Goal: Information Seeking & Learning: Learn about a topic

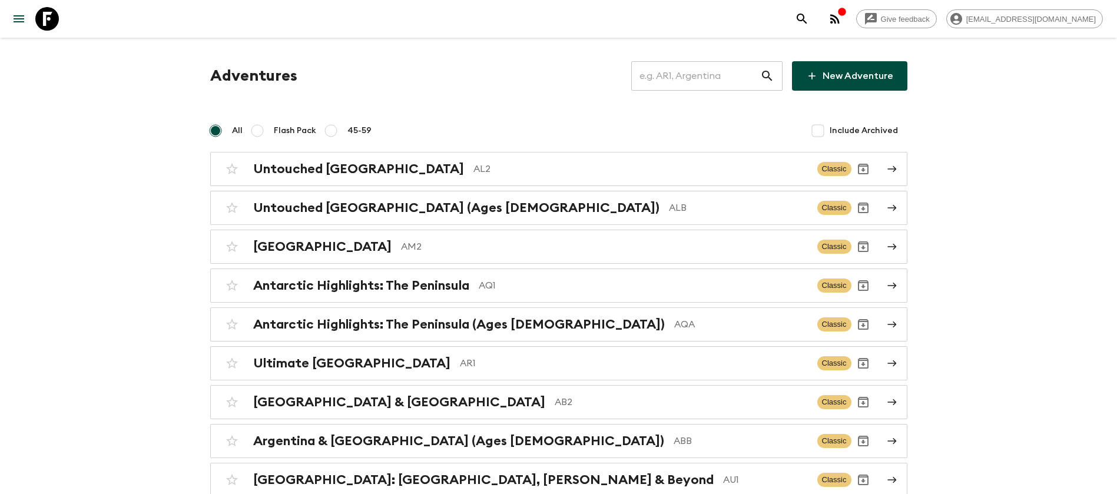
click at [700, 70] on input "text" at bounding box center [695, 75] width 129 height 33
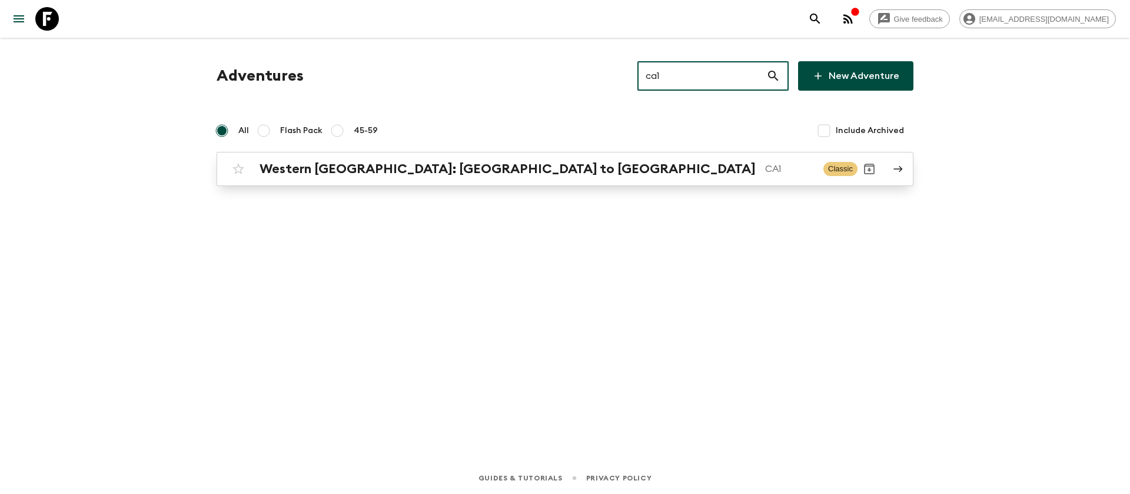
type input "ca1"
click at [765, 166] on p "CA1" at bounding box center [789, 169] width 49 height 14
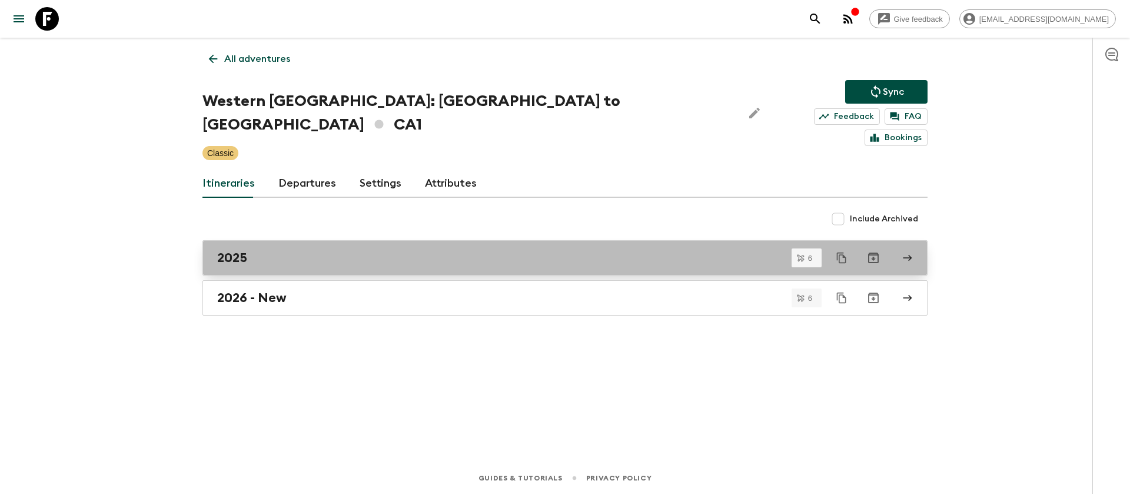
click at [270, 250] on div "2025" at bounding box center [553, 257] width 673 height 15
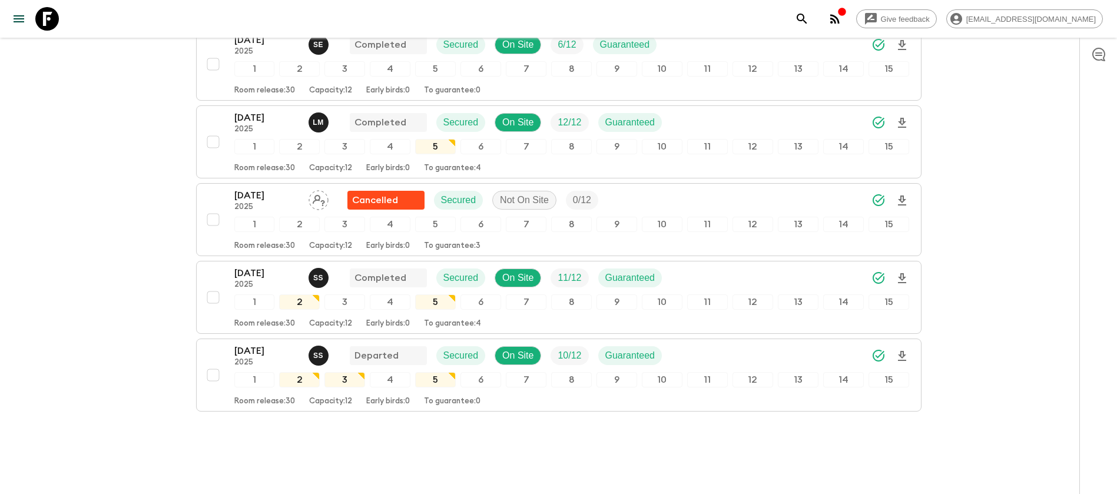
scroll to position [304, 0]
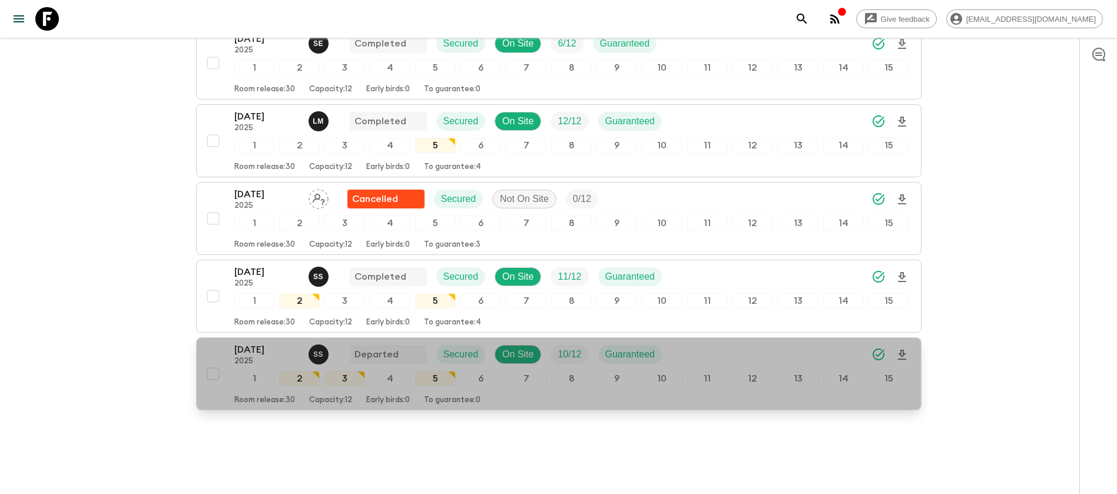
click at [256, 343] on p "[DATE]" at bounding box center [266, 350] width 65 height 14
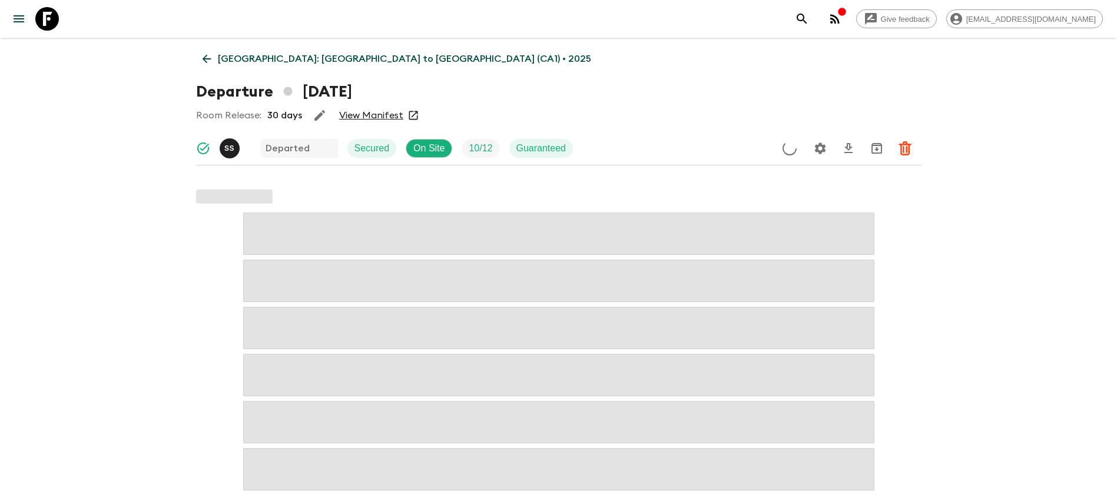
click at [368, 117] on link "View Manifest" at bounding box center [371, 115] width 64 height 12
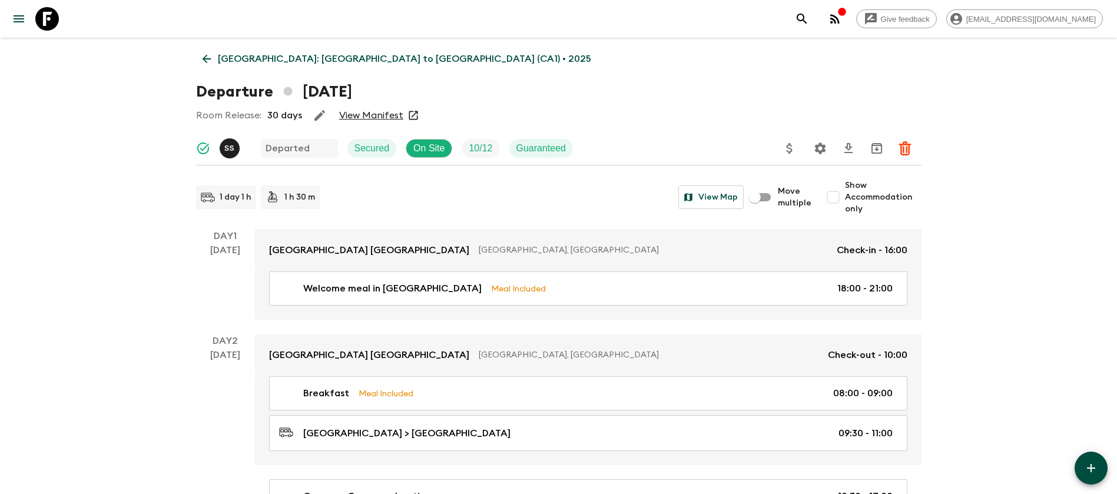
click at [202, 51] on link "[GEOGRAPHIC_DATA]: [GEOGRAPHIC_DATA] to [GEOGRAPHIC_DATA] (CA1) • 2025" at bounding box center [396, 59] width 401 height 24
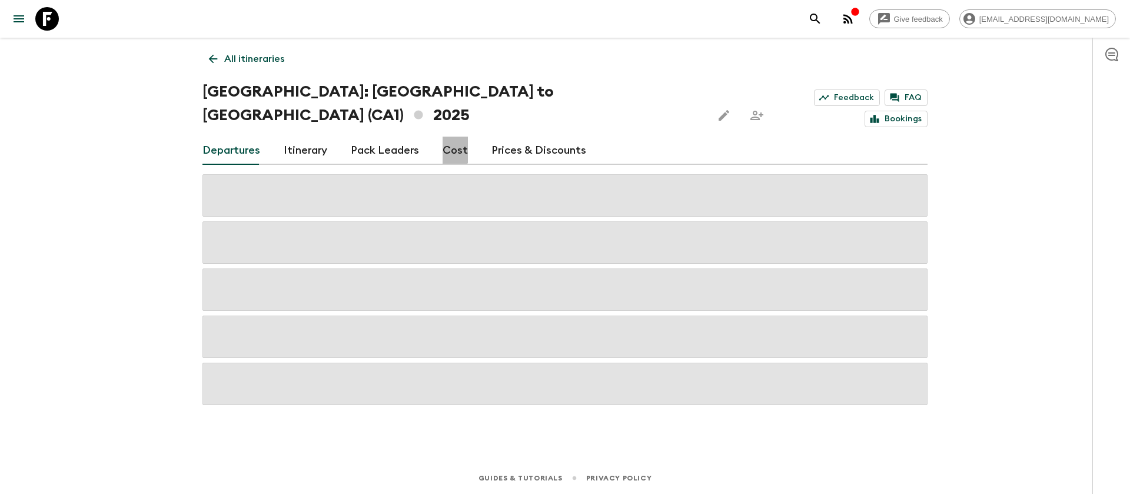
click at [447, 137] on link "Cost" at bounding box center [455, 151] width 25 height 28
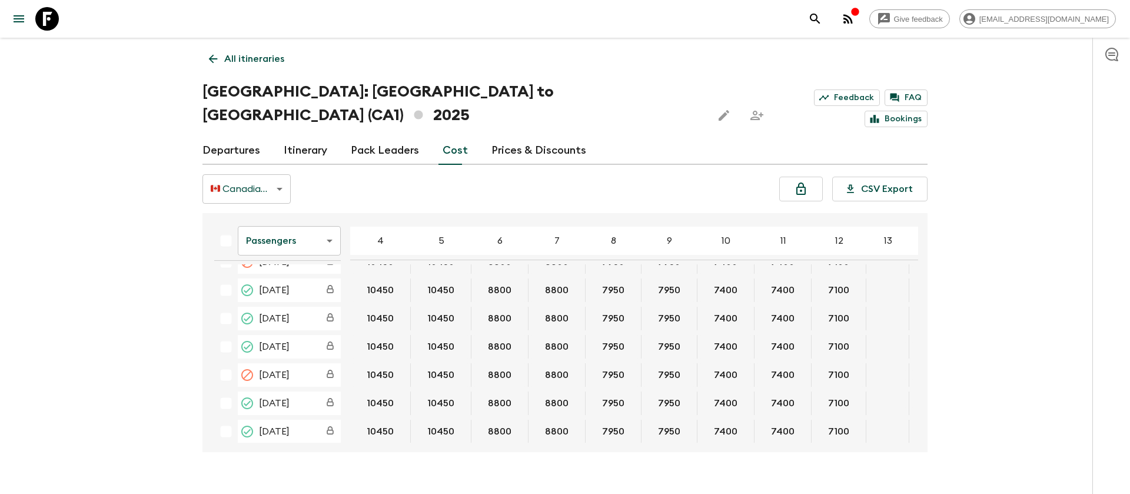
scroll to position [29, 0]
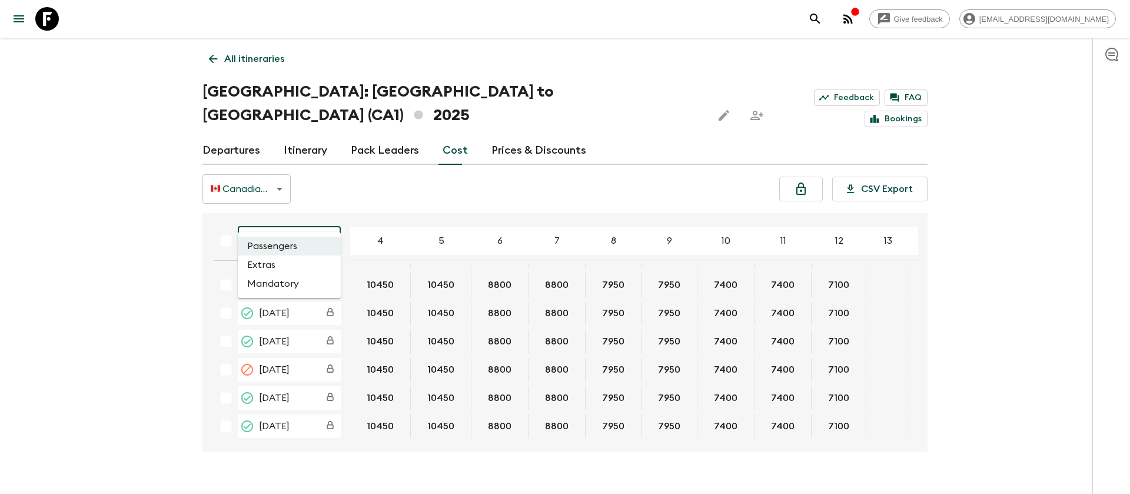
click at [305, 211] on body "Give feedback [EMAIL_ADDRESS][DOMAIN_NAME] All itineraries [GEOGRAPHIC_DATA]: […" at bounding box center [565, 258] width 1130 height 517
click at [308, 260] on li "Extras" at bounding box center [289, 264] width 103 height 19
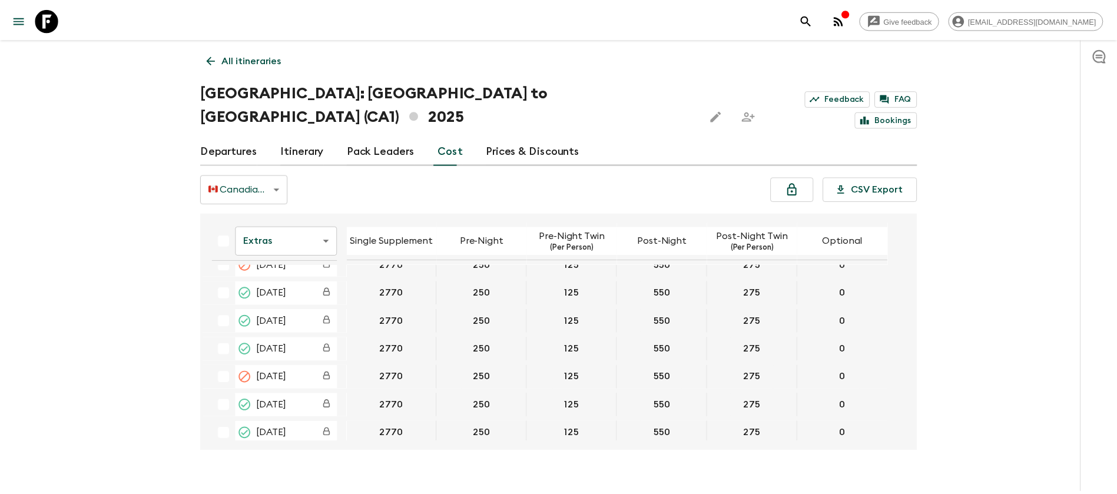
scroll to position [24, 0]
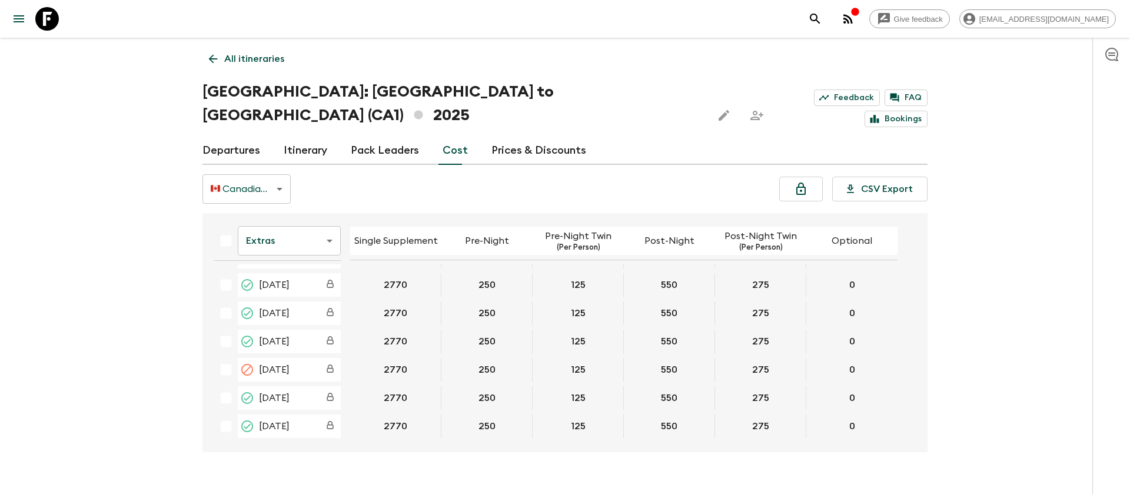
click at [222, 137] on link "Departures" at bounding box center [231, 151] width 58 height 28
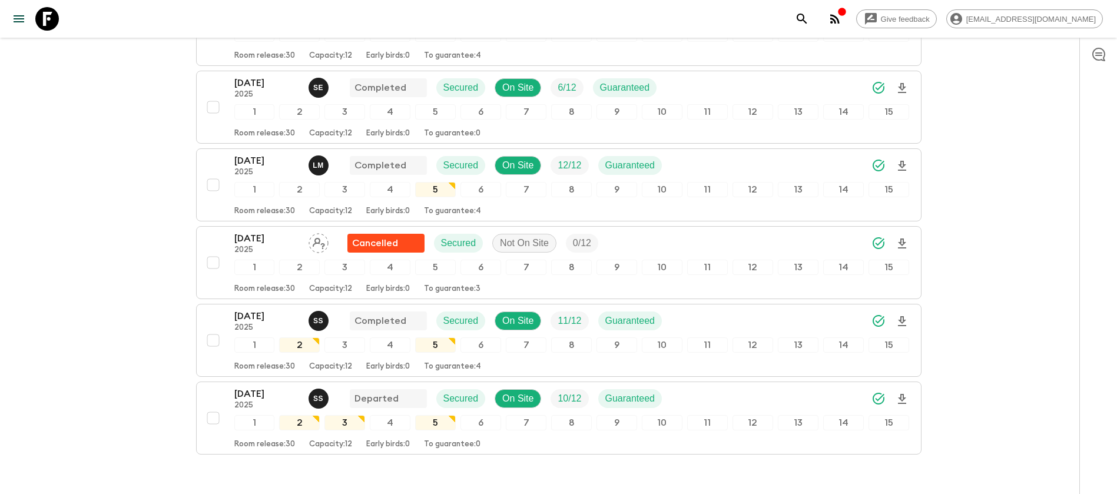
scroll to position [265, 0]
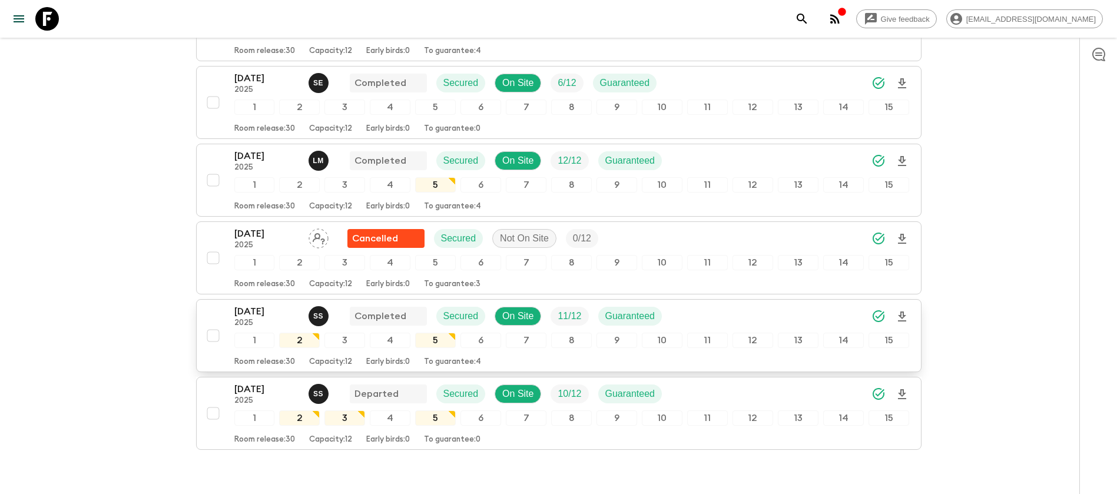
click at [275, 304] on p "[DATE]" at bounding box center [266, 311] width 65 height 14
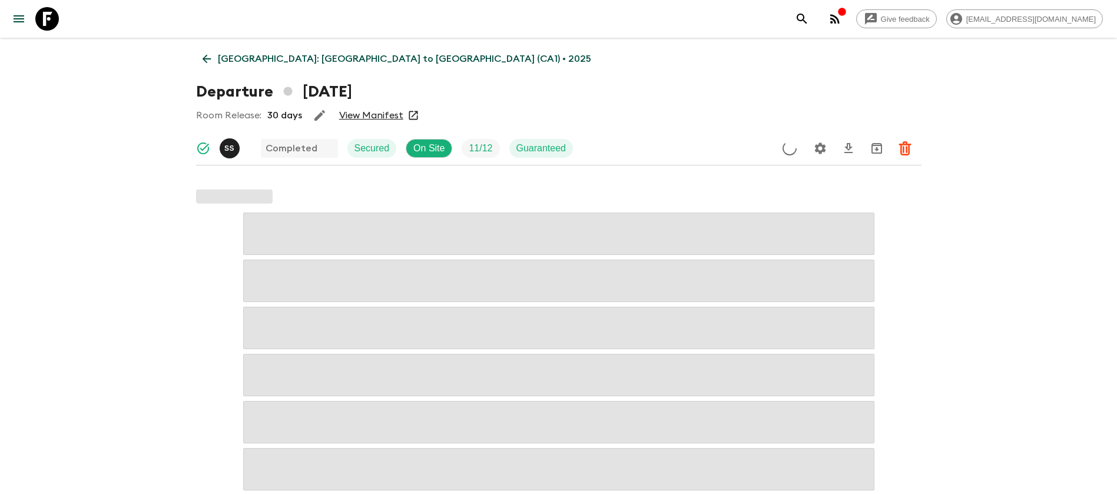
click at [375, 115] on link "View Manifest" at bounding box center [371, 115] width 64 height 12
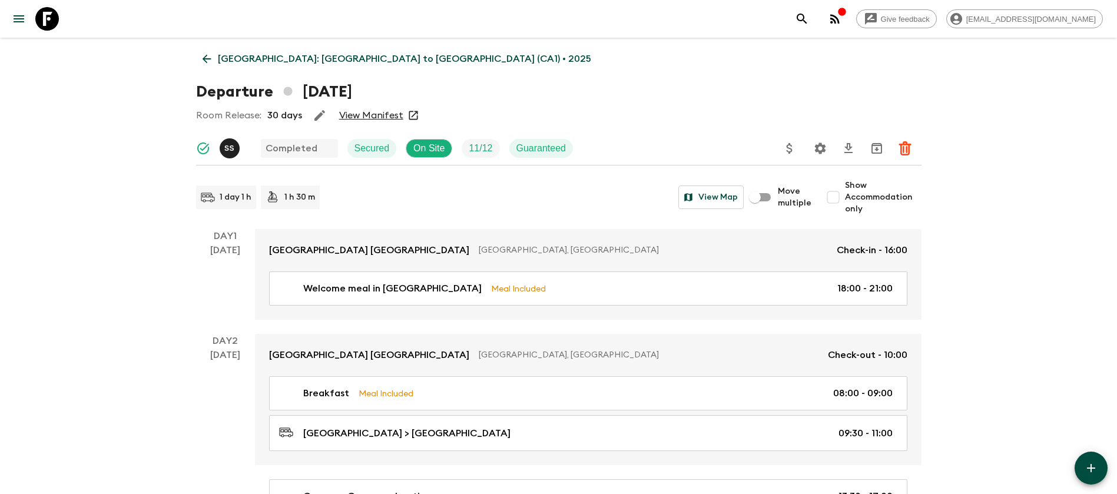
drag, startPoint x: 205, startPoint y: 64, endPoint x: 217, endPoint y: 64, distance: 11.2
click at [206, 63] on icon at bounding box center [206, 58] width 13 height 13
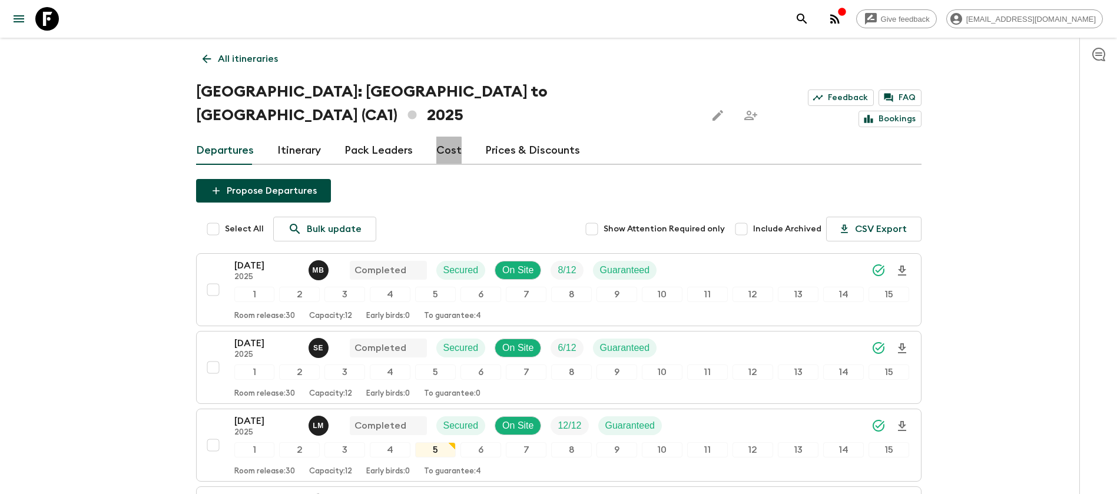
click at [441, 137] on link "Cost" at bounding box center [448, 151] width 25 height 28
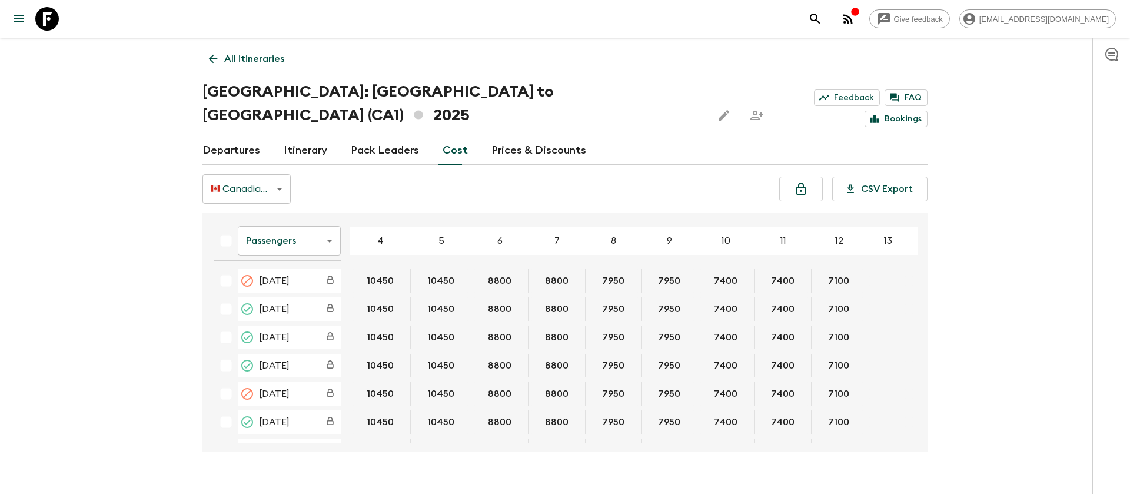
click at [41, 19] on icon at bounding box center [47, 19] width 24 height 24
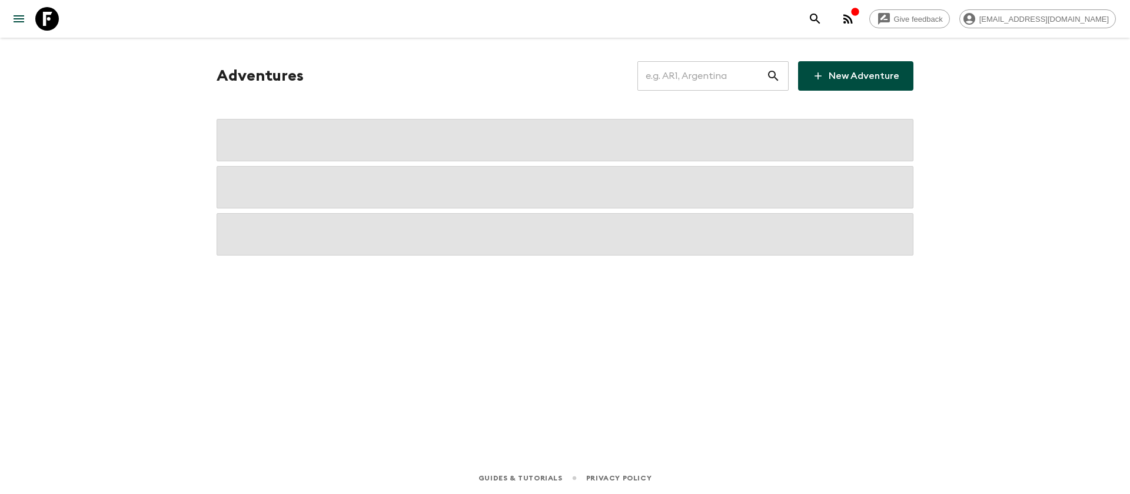
click at [739, 83] on input "text" at bounding box center [701, 75] width 129 height 33
type input "id2"
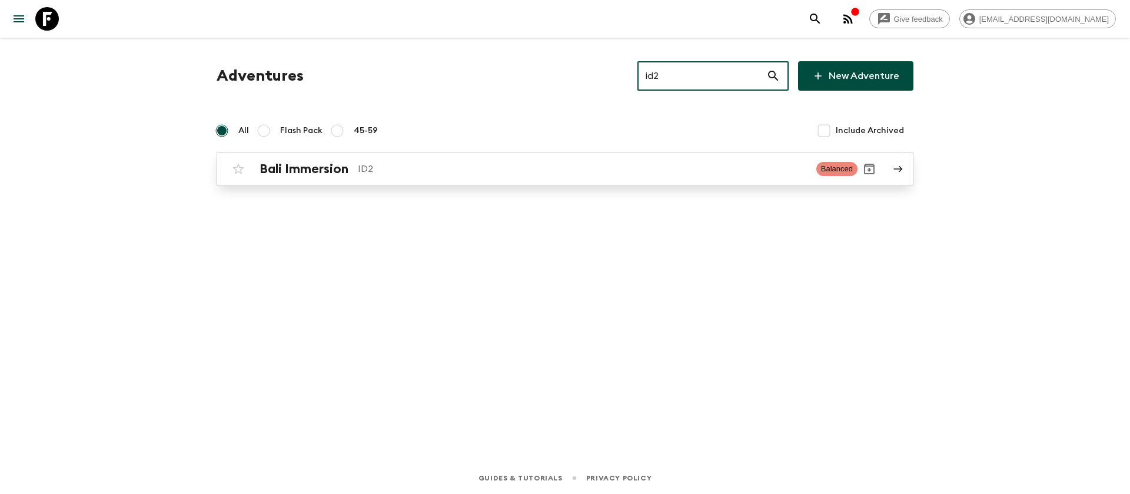
click at [297, 174] on h2 "Bali Immersion" at bounding box center [304, 168] width 89 height 15
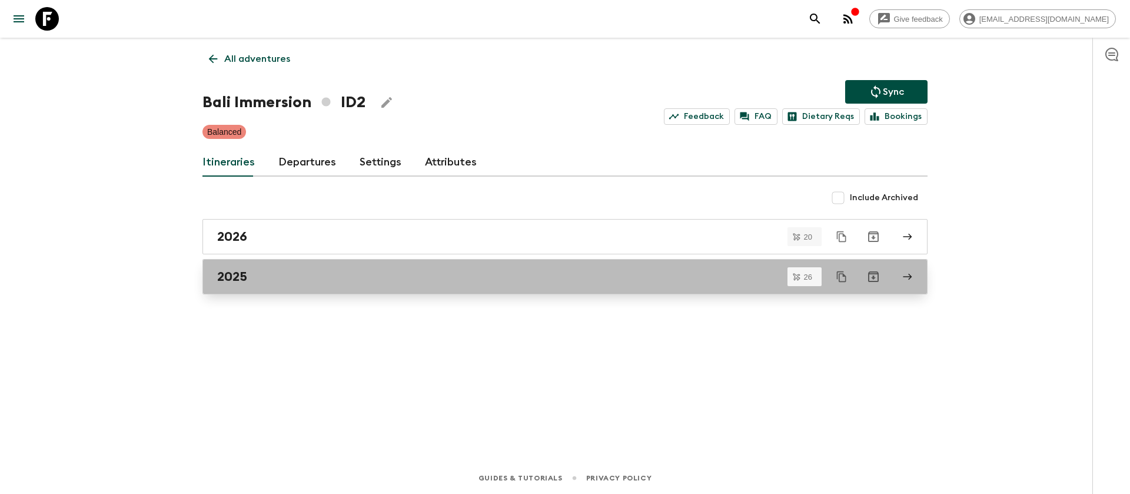
click at [264, 273] on div "2025" at bounding box center [553, 276] width 673 height 15
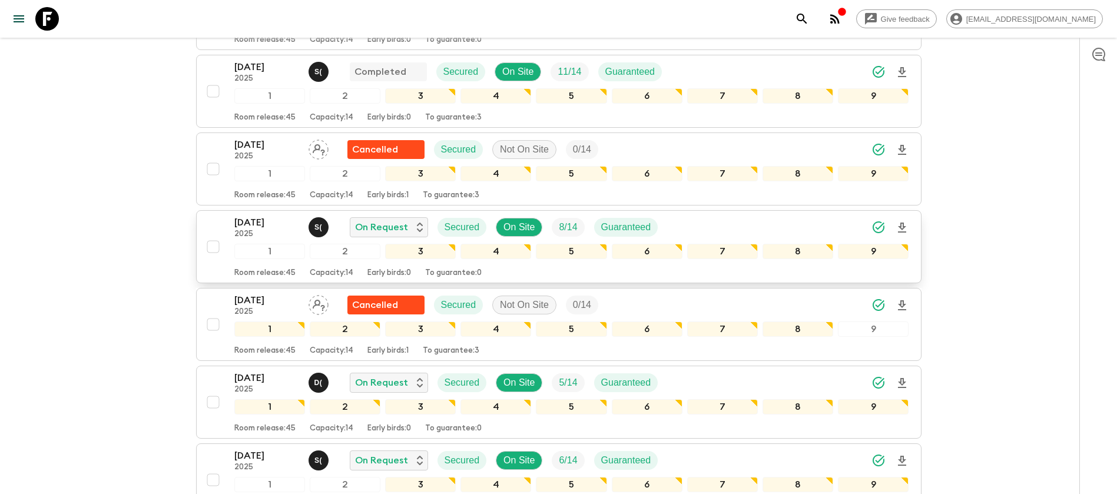
scroll to position [353, 0]
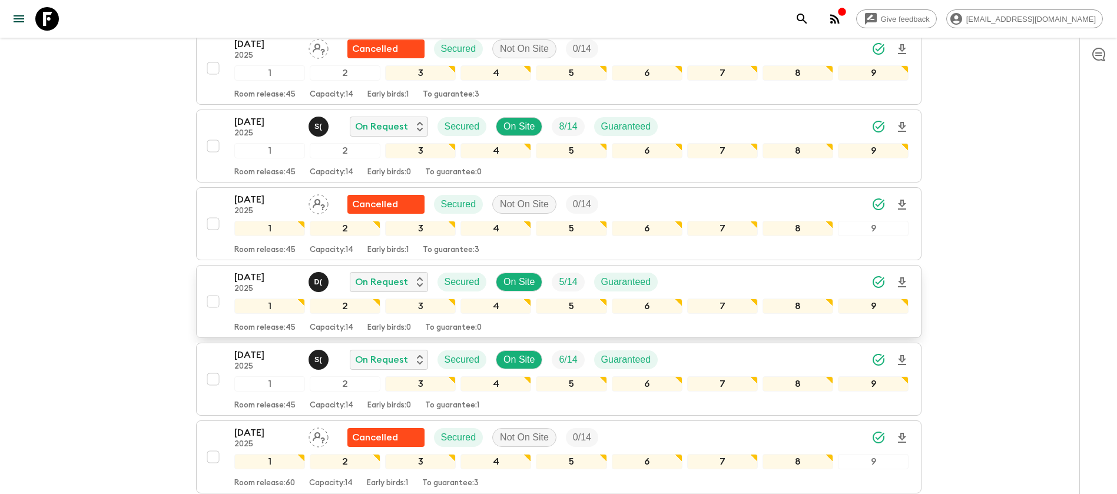
click at [268, 277] on p "[DATE]" at bounding box center [266, 277] width 65 height 14
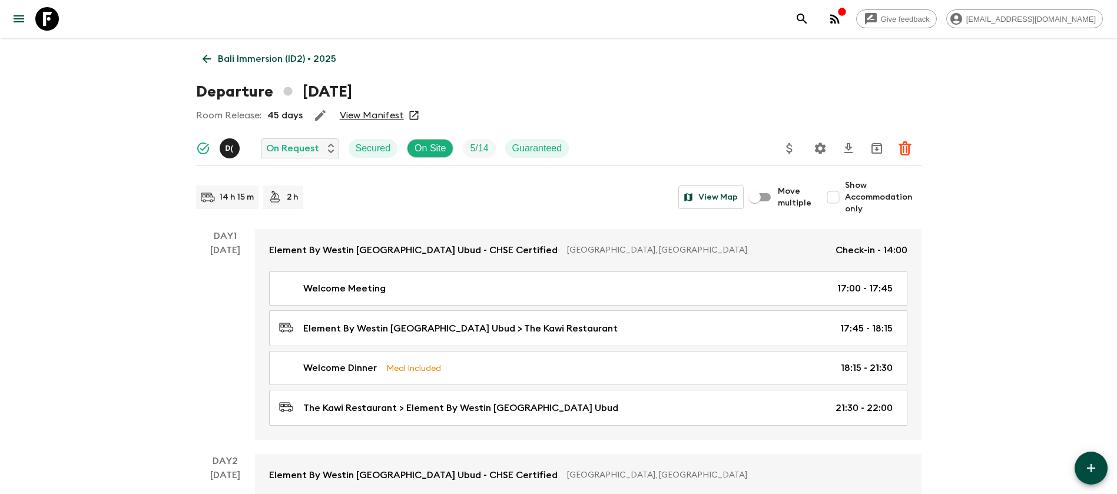
click at [380, 116] on link "View Manifest" at bounding box center [372, 115] width 64 height 12
click at [207, 49] on link "Bali Immersion (ID2) • 2025" at bounding box center [269, 59] width 147 height 24
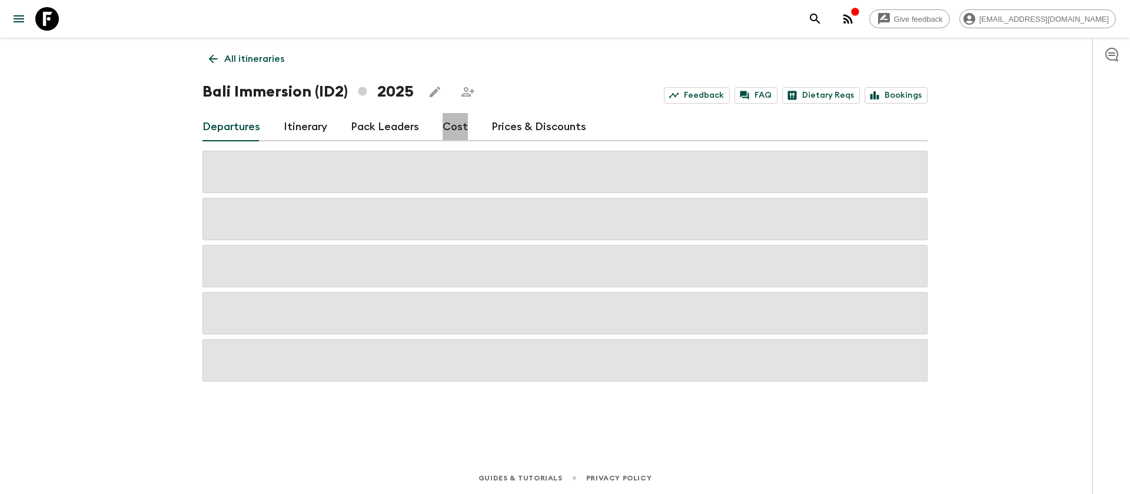
click at [455, 125] on link "Cost" at bounding box center [455, 127] width 25 height 28
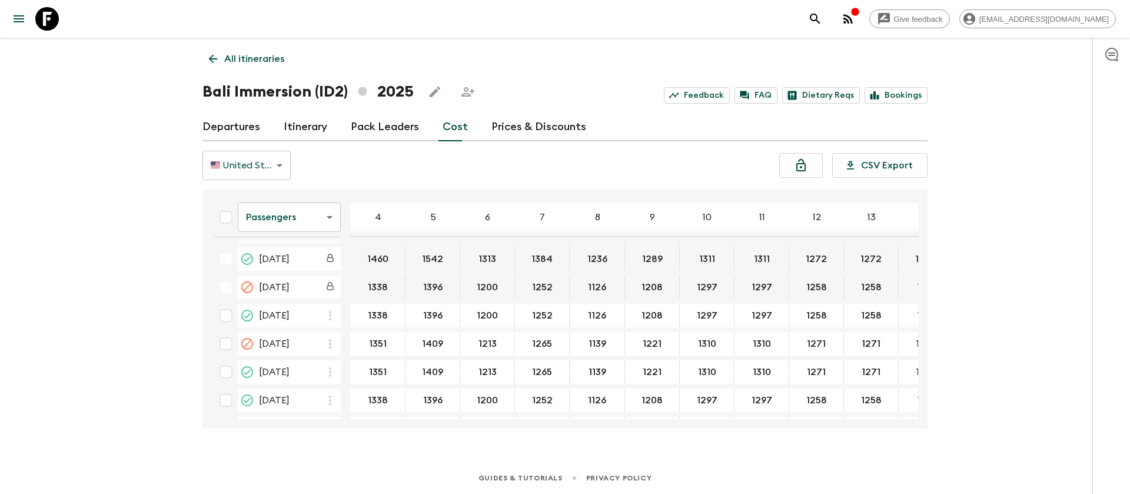
scroll to position [618, 0]
click at [319, 218] on body "Give feedback [PERSON_NAME][EMAIL_ADDRESS][DOMAIN_NAME] All itineraries Bali Im…" at bounding box center [565, 247] width 1130 height 494
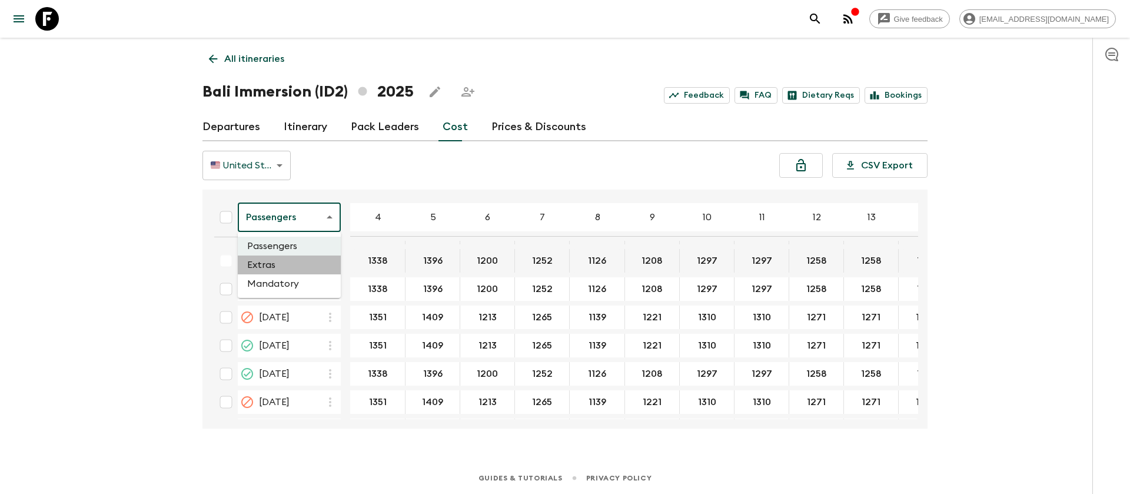
click at [316, 260] on li "Extras" at bounding box center [289, 264] width 103 height 19
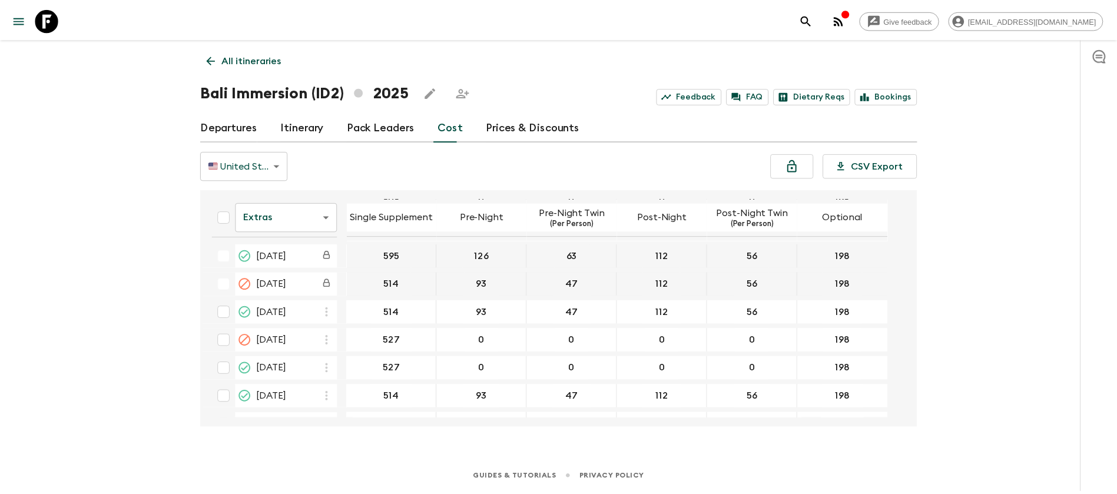
scroll to position [618, 0]
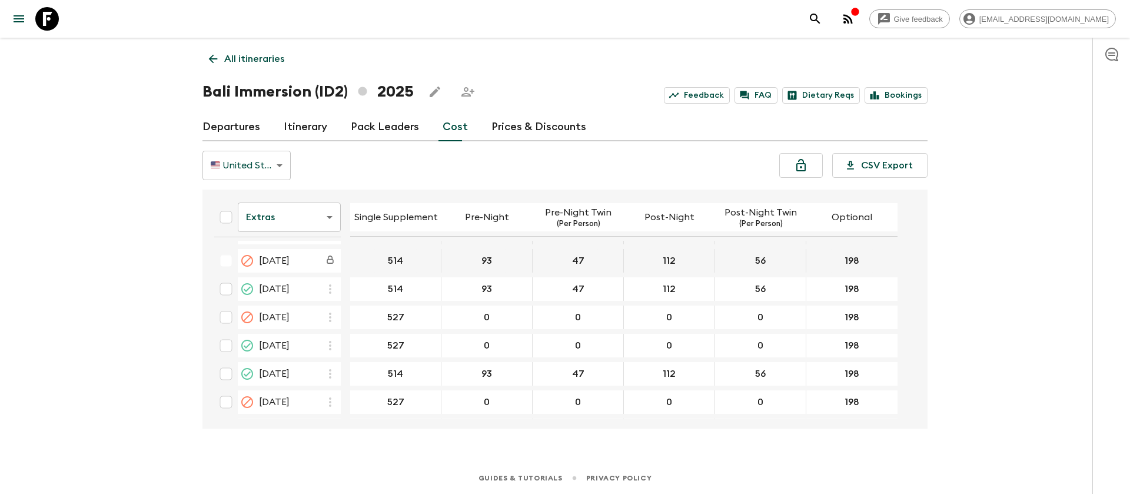
click at [46, 21] on icon at bounding box center [47, 19] width 24 height 24
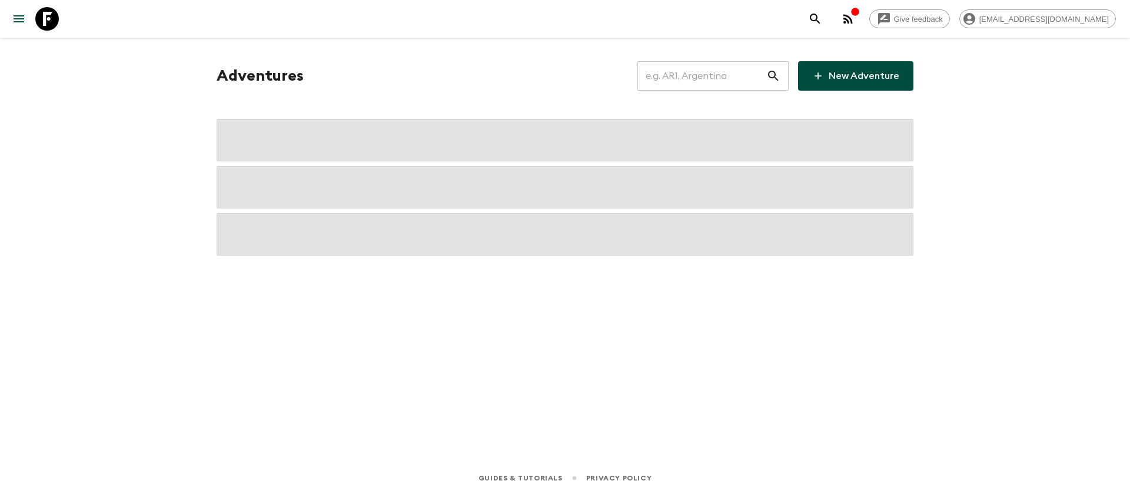
click at [737, 80] on input "text" at bounding box center [701, 75] width 129 height 33
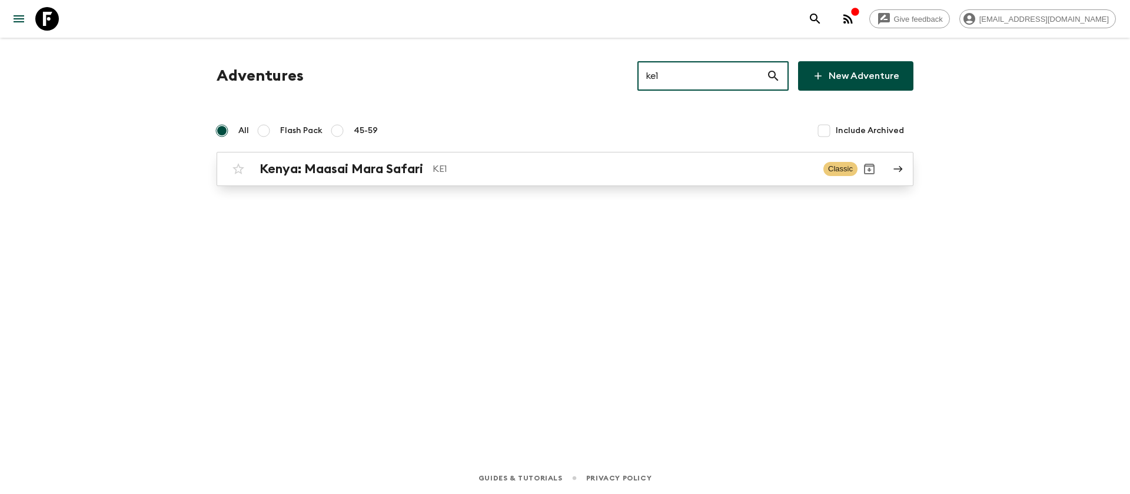
type input "ke1"
click at [353, 178] on div "[GEOGRAPHIC_DATA]: Maasai Mara Safari KE1 Classic" at bounding box center [542, 169] width 631 height 24
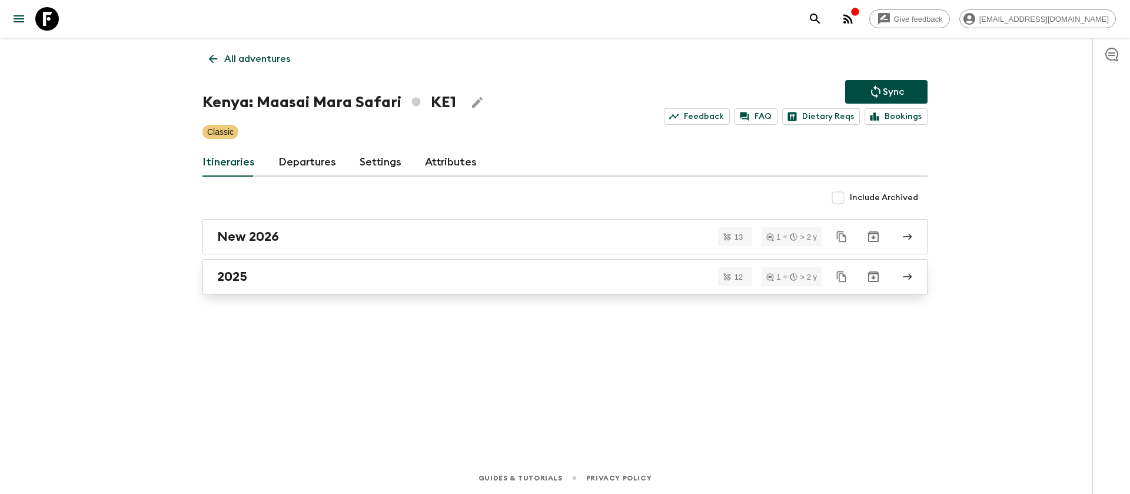
click at [241, 273] on h2 "2025" at bounding box center [232, 276] width 30 height 15
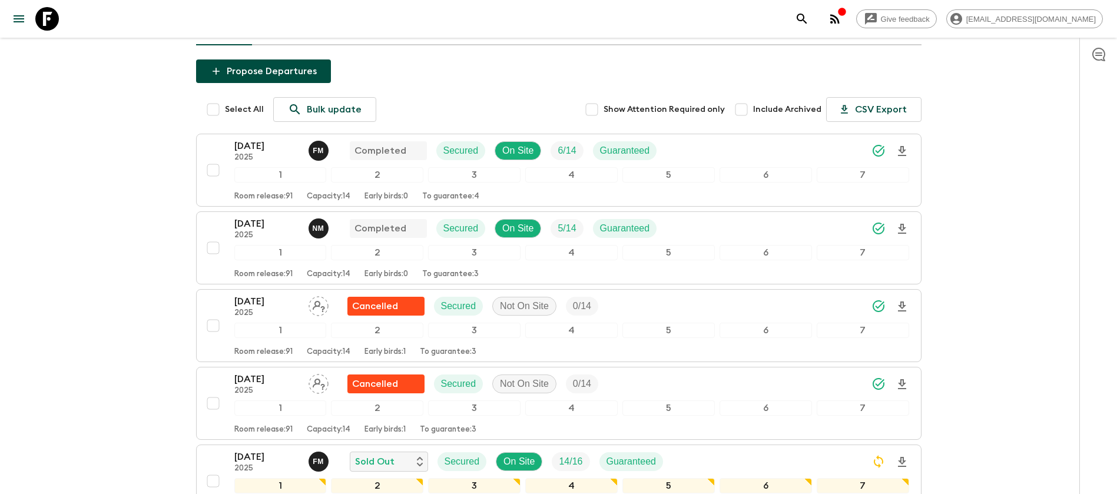
scroll to position [177, 0]
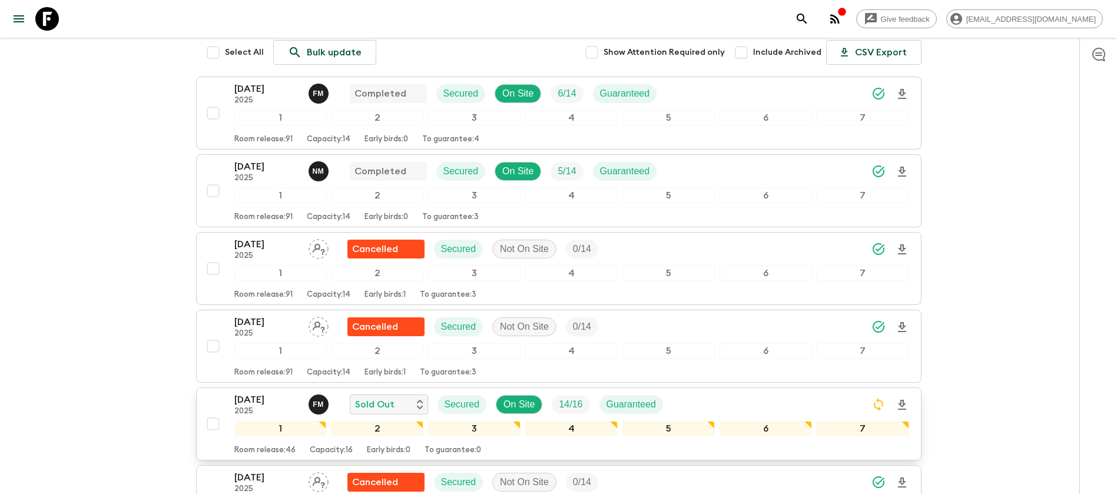
click at [257, 393] on p "[DATE]" at bounding box center [266, 400] width 65 height 14
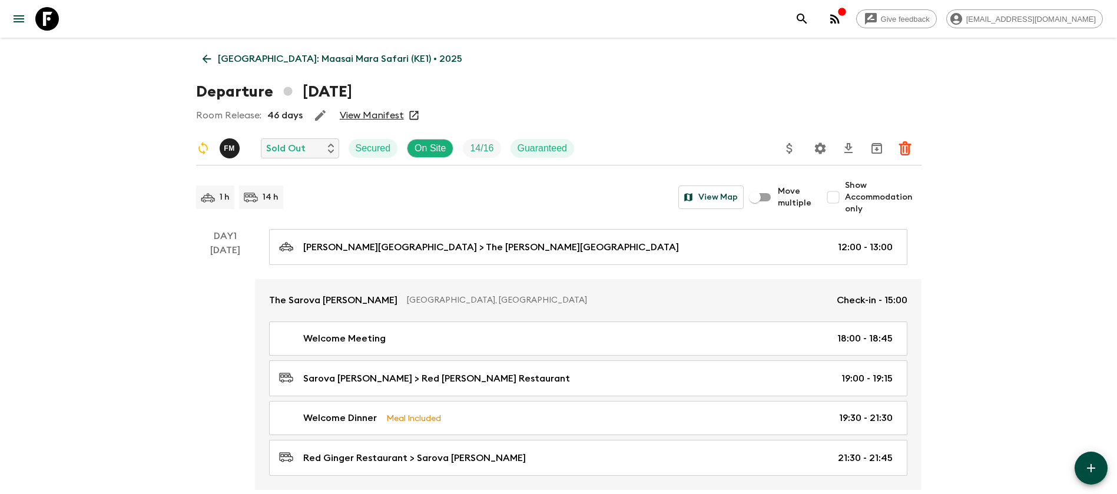
click at [384, 118] on link "View Manifest" at bounding box center [372, 115] width 64 height 12
click at [206, 51] on link "[GEOGRAPHIC_DATA]: Maasai Mara Safari (KE1) • 2025" at bounding box center [332, 59] width 273 height 24
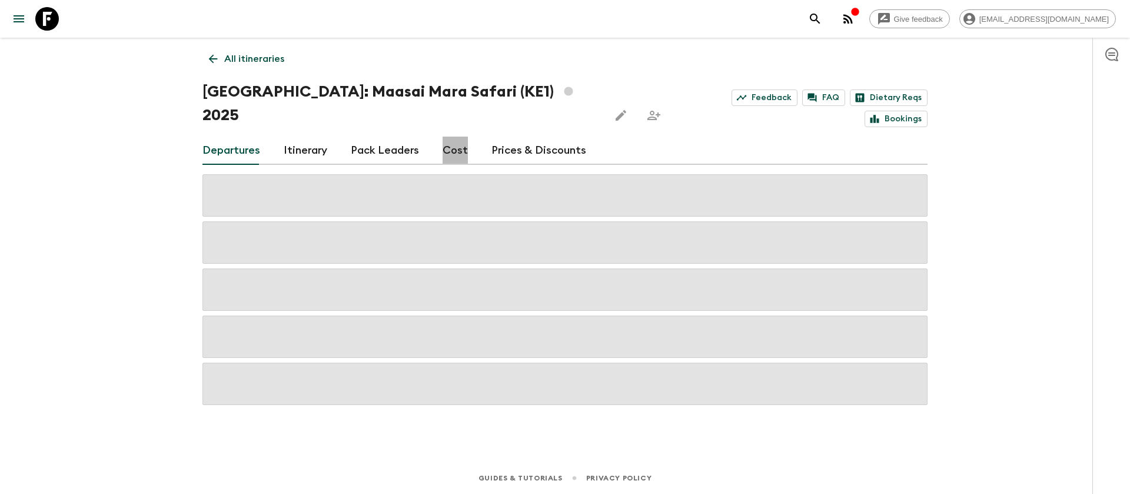
click at [453, 137] on link "Cost" at bounding box center [455, 151] width 25 height 28
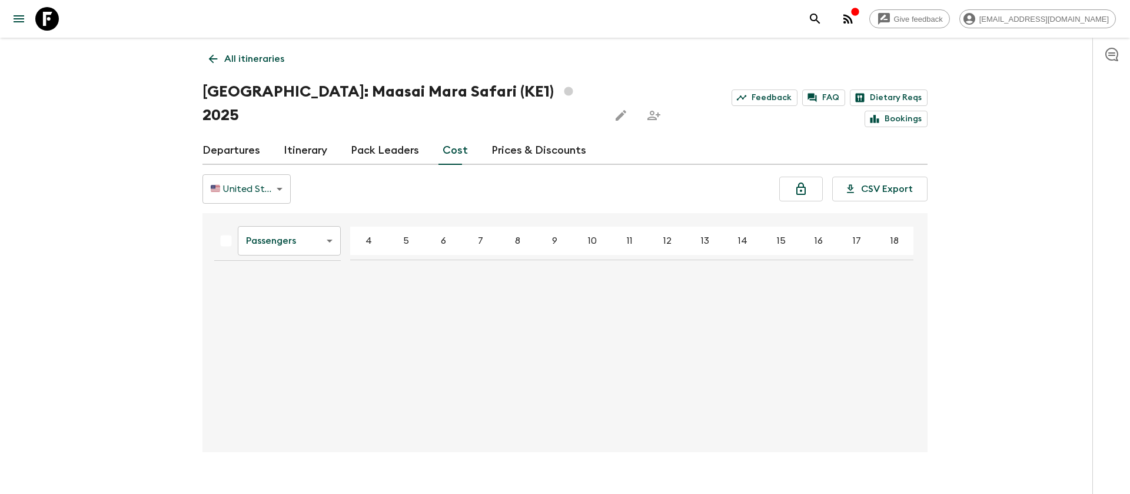
click at [102, 227] on div "Give feedback [EMAIL_ADDRESS][DOMAIN_NAME] All itineraries [GEOGRAPHIC_DATA]: M…" at bounding box center [565, 258] width 1130 height 517
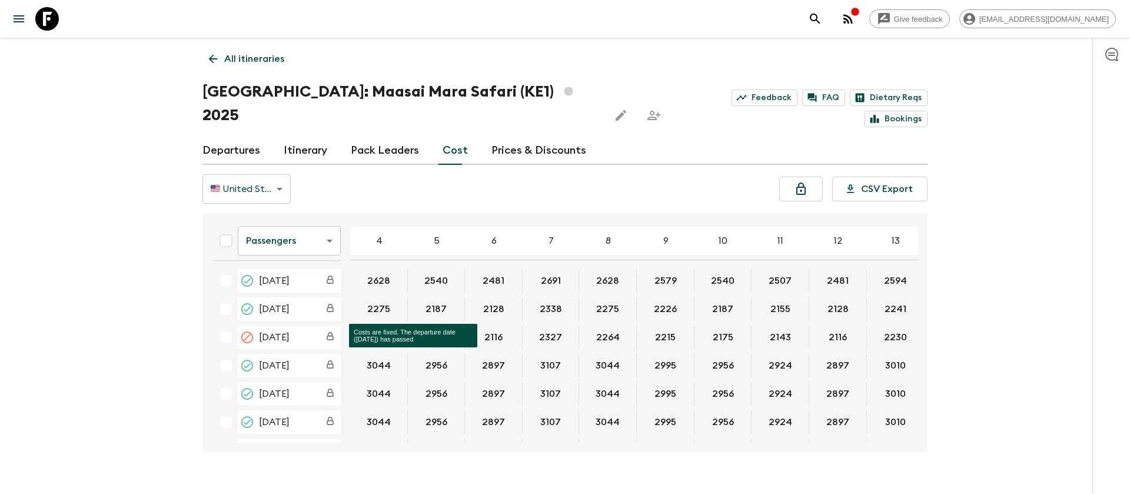
scroll to position [88, 0]
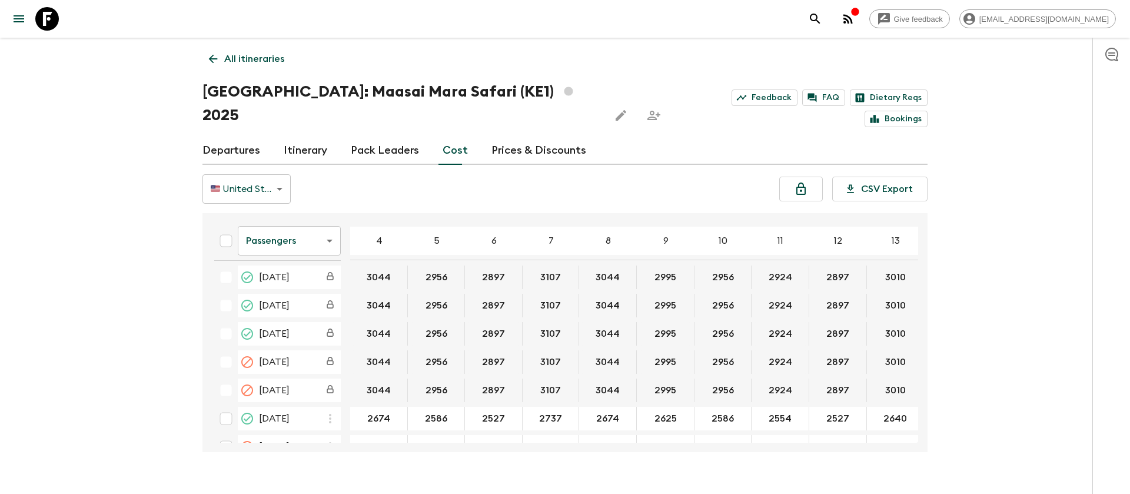
drag, startPoint x: 708, startPoint y: 418, endPoint x: 745, endPoint y: 419, distance: 36.5
click at [745, 419] on div "Passengers passengersCost ​ 4 5 6 7 8 9 10 11 12 13 14 15 16 17 18 [DATE] 2628 …" at bounding box center [564, 332] width 725 height 239
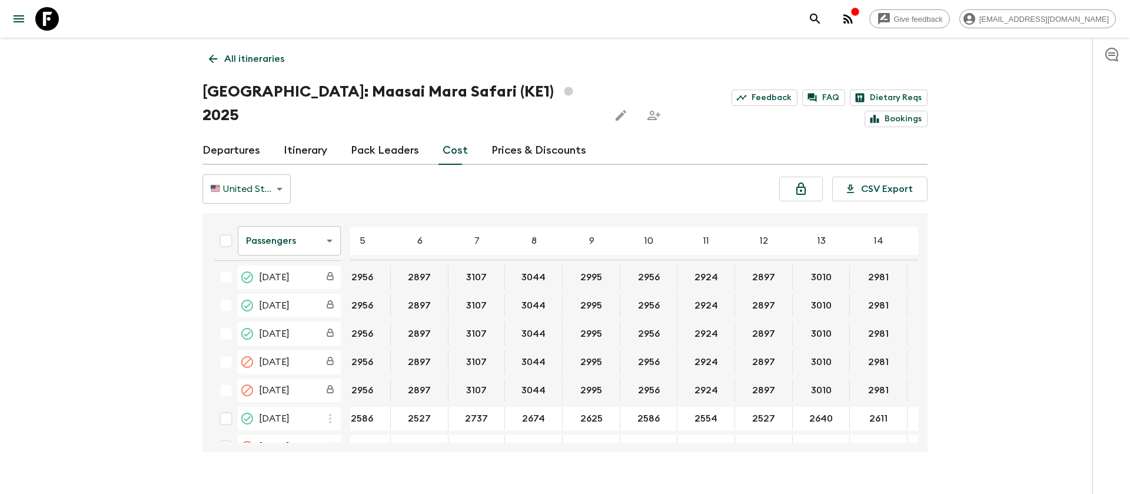
scroll to position [88, 88]
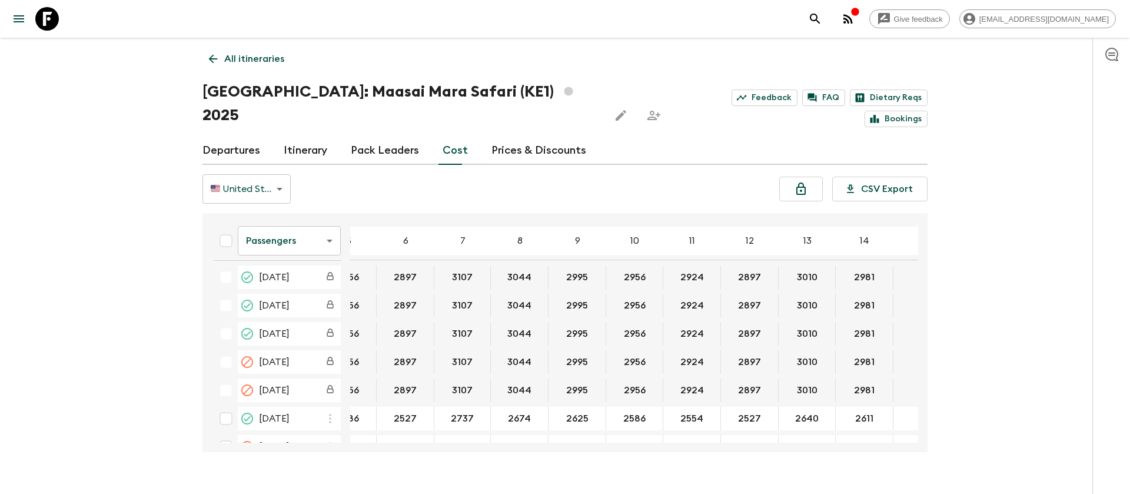
click at [310, 212] on body "Give feedback [EMAIL_ADDRESS][DOMAIN_NAME] All itineraries [GEOGRAPHIC_DATA]: M…" at bounding box center [565, 258] width 1130 height 517
click at [313, 261] on li "Extras" at bounding box center [289, 264] width 103 height 19
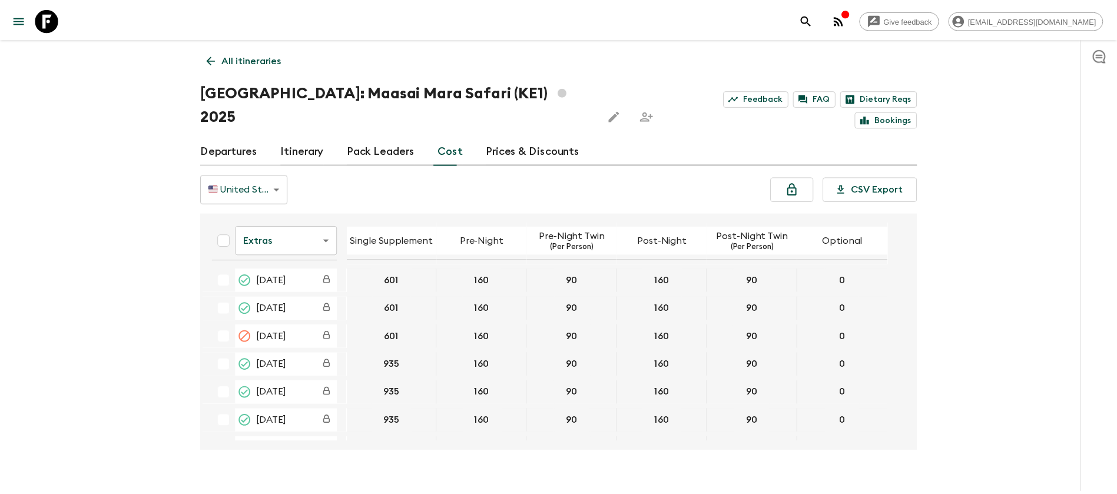
scroll to position [88, 0]
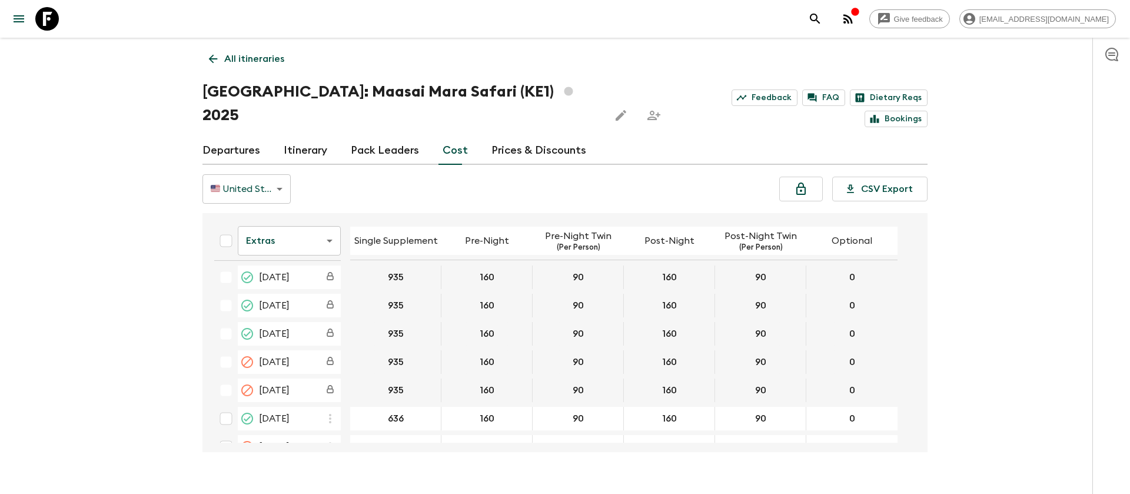
drag, startPoint x: 48, startPoint y: 15, endPoint x: 67, endPoint y: 22, distance: 20.1
click at [49, 15] on icon at bounding box center [47, 19] width 24 height 24
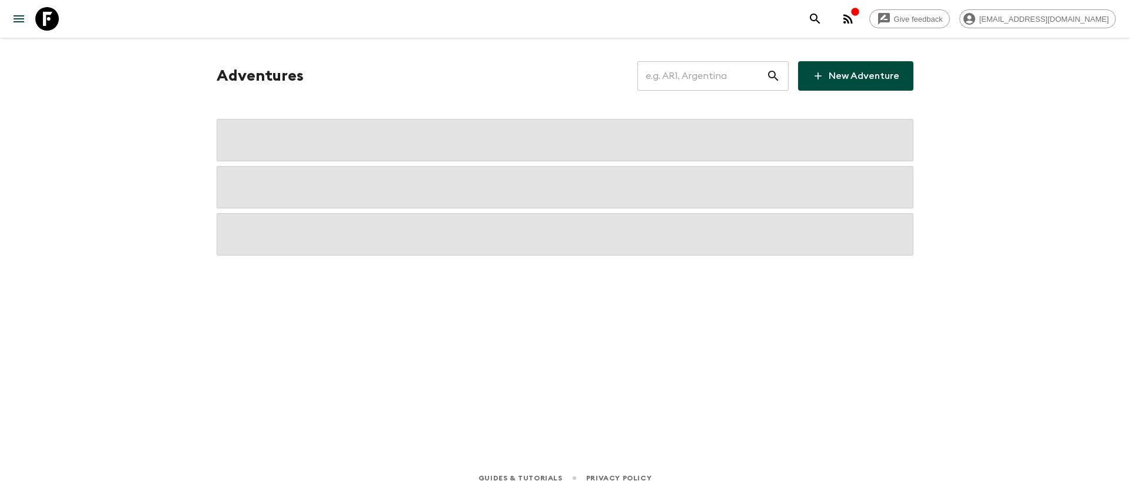
click at [731, 79] on input "text" at bounding box center [701, 75] width 129 height 33
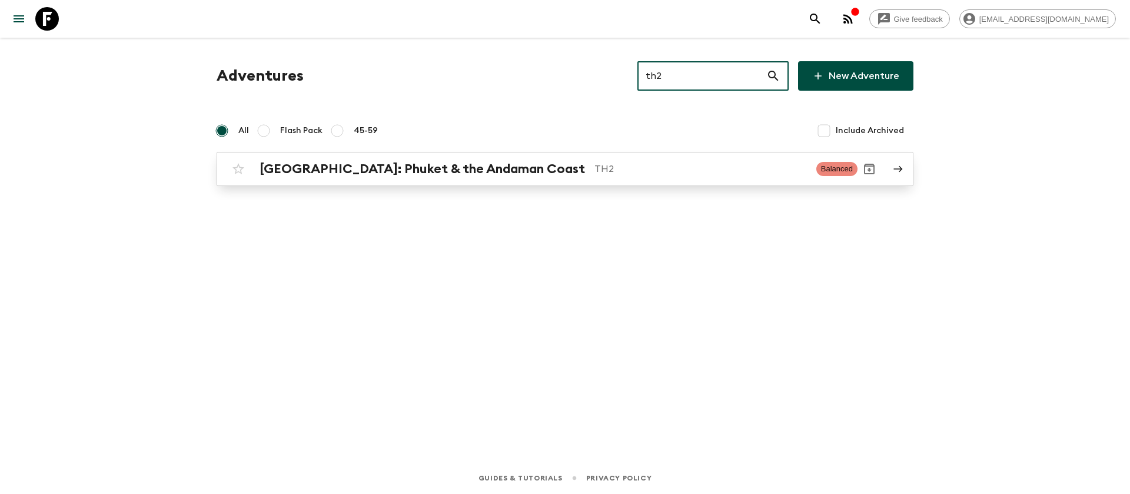
type input "th2"
click at [478, 157] on div "[GEOGRAPHIC_DATA]: Phuket & the Andaman Coast TH2 Balanced" at bounding box center [542, 169] width 631 height 24
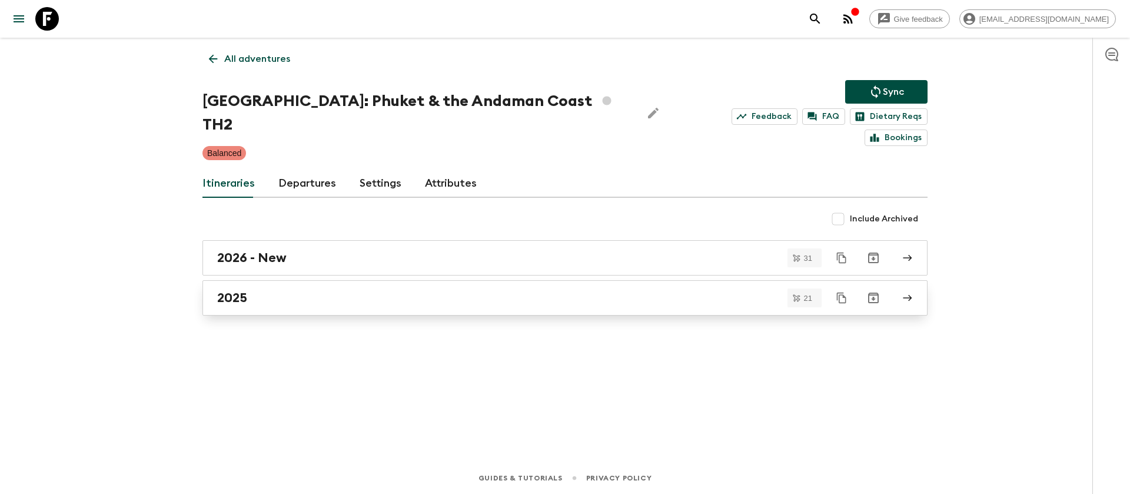
click at [227, 290] on h2 "2025" at bounding box center [232, 297] width 30 height 15
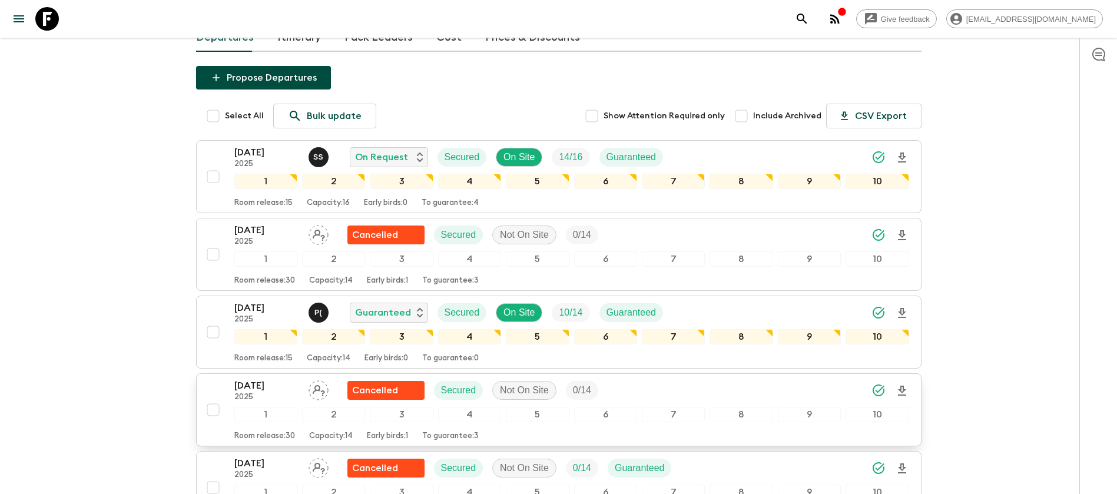
scroll to position [88, 0]
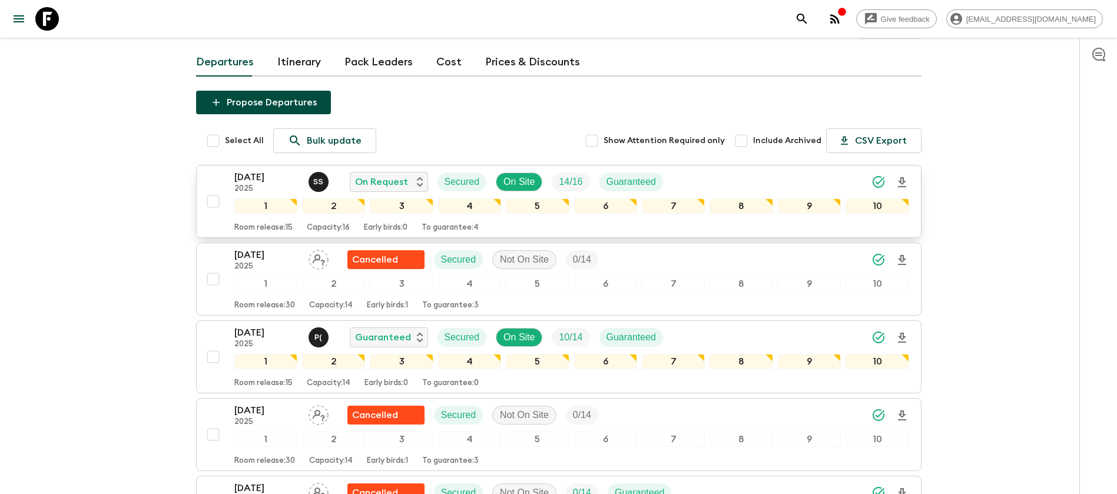
click at [265, 182] on p "[DATE]" at bounding box center [266, 177] width 65 height 14
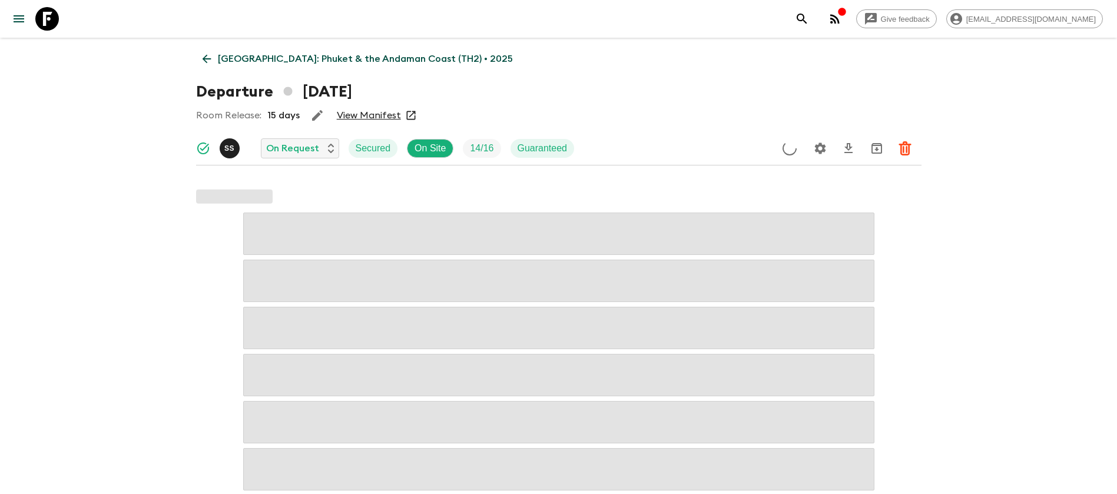
click at [384, 112] on link "View Manifest" at bounding box center [369, 115] width 64 height 12
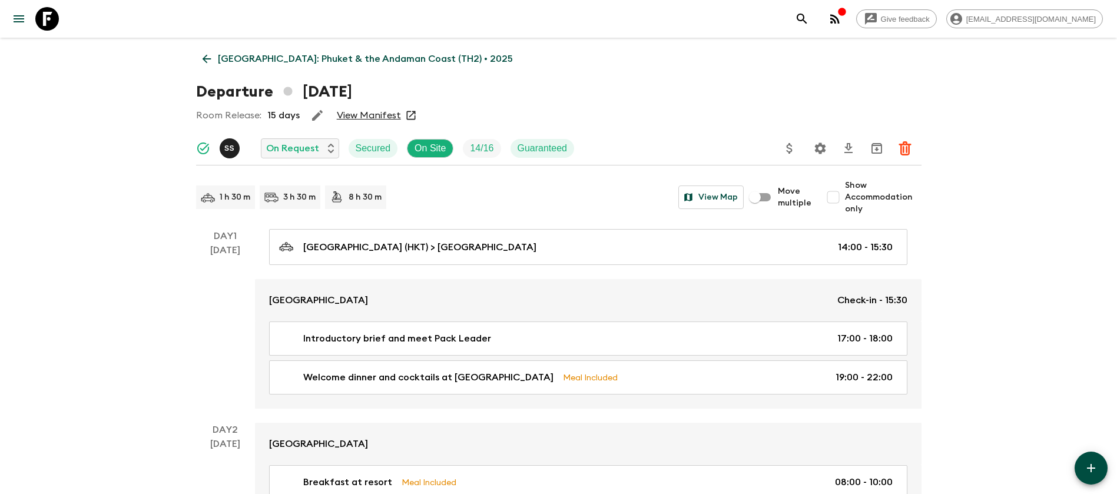
click at [212, 56] on icon at bounding box center [206, 58] width 13 height 13
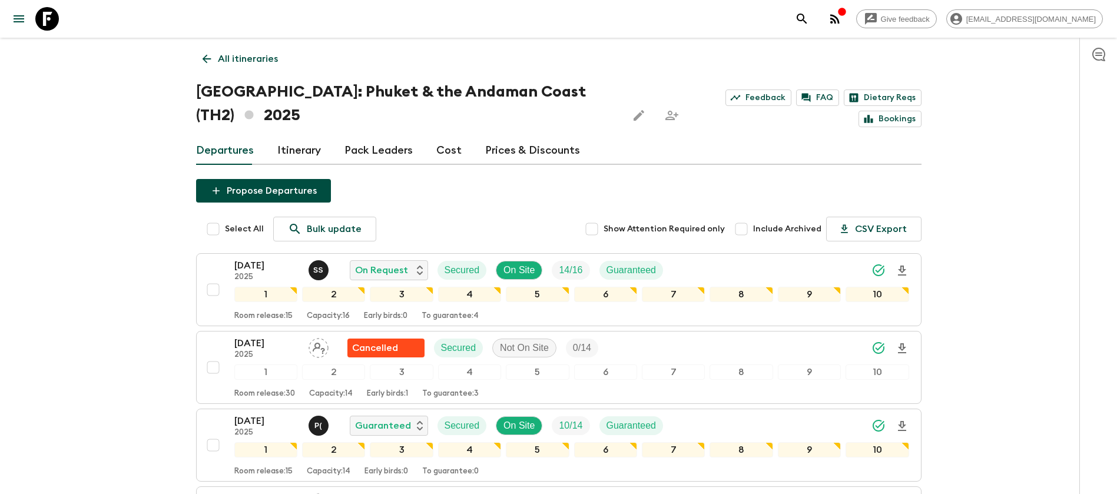
click at [449, 144] on link "Cost" at bounding box center [448, 151] width 25 height 28
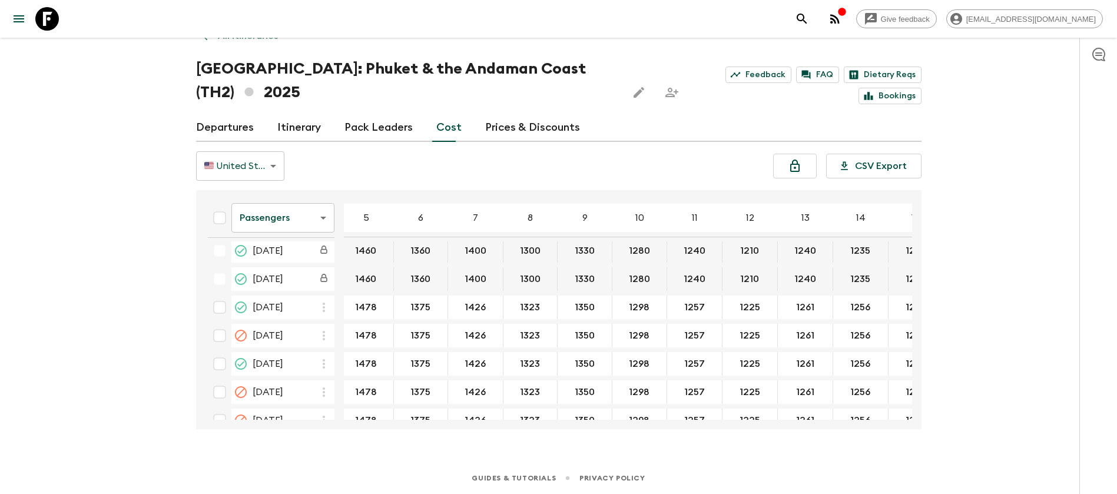
scroll to position [177, 78]
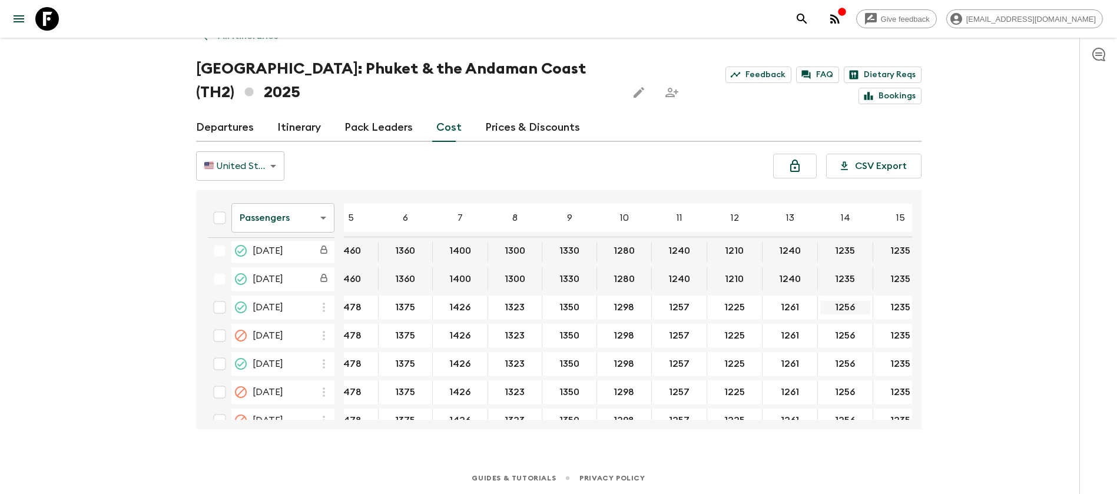
drag, startPoint x: 826, startPoint y: 309, endPoint x: 834, endPoint y: 309, distance: 8.2
click at [44, 11] on icon at bounding box center [47, 19] width 24 height 24
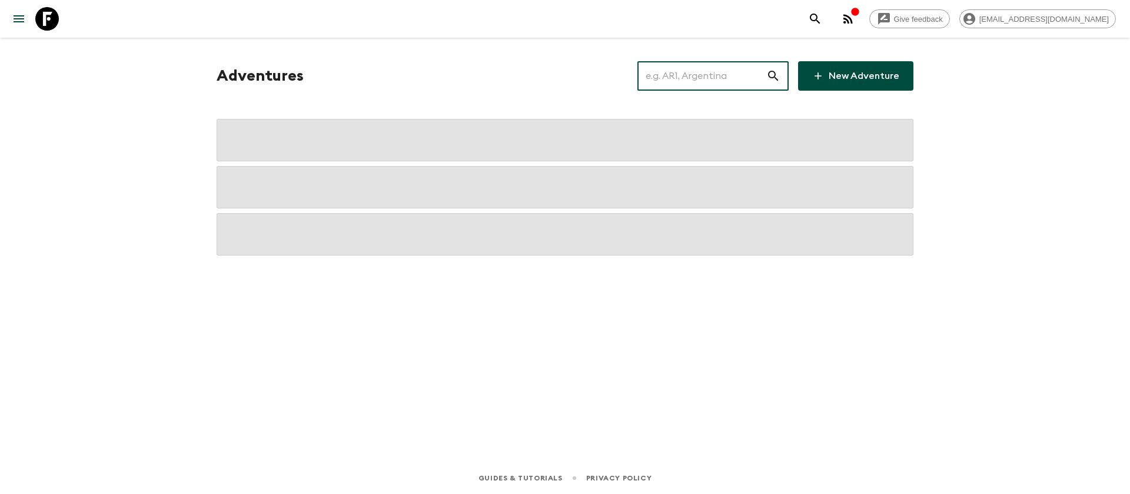
click at [715, 75] on input "text" at bounding box center [701, 75] width 129 height 33
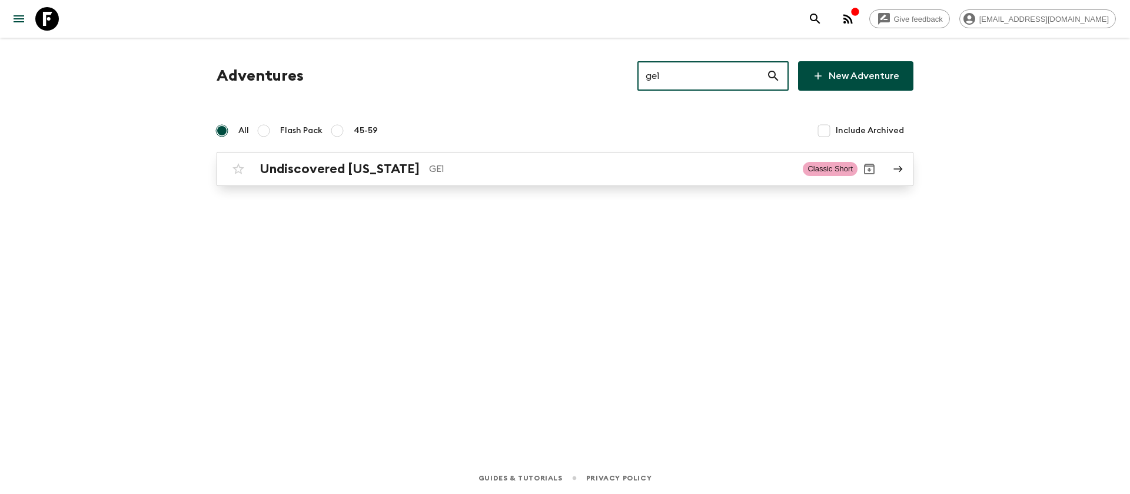
type input "ge1"
click at [373, 169] on h2 "Undiscovered [US_STATE]" at bounding box center [340, 168] width 160 height 15
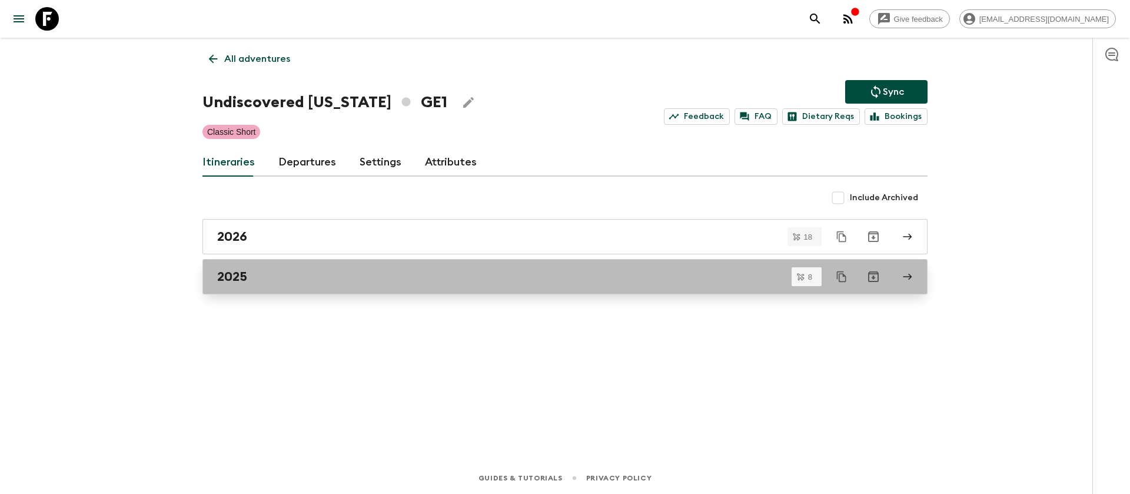
click at [242, 280] on h2 "2025" at bounding box center [232, 276] width 30 height 15
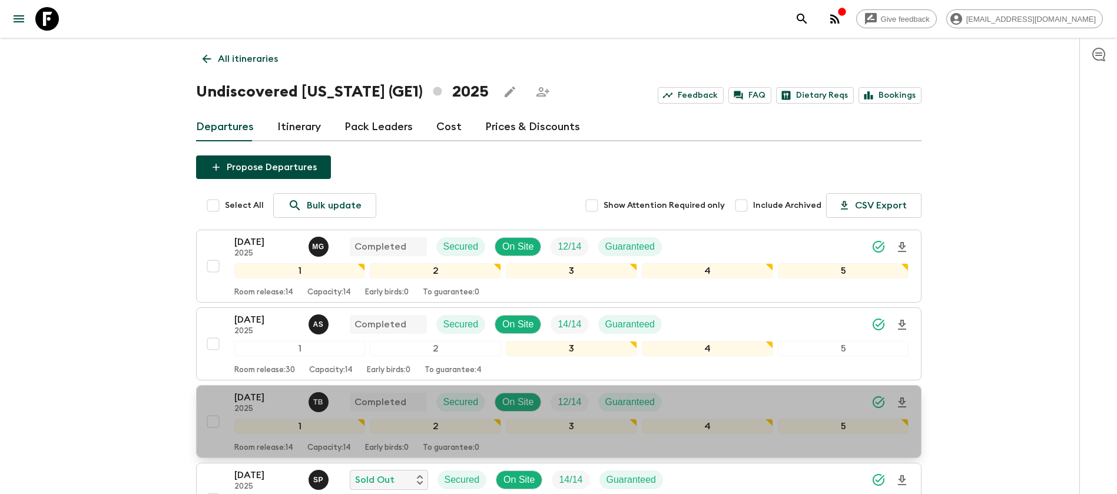
click at [241, 393] on p "[DATE]" at bounding box center [266, 397] width 65 height 14
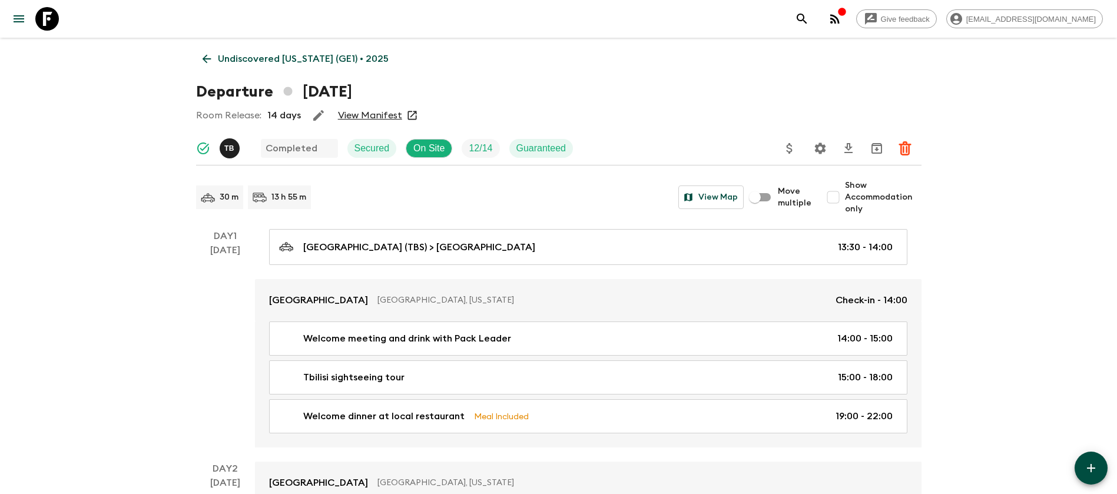
click at [367, 115] on link "View Manifest" at bounding box center [370, 115] width 64 height 12
click at [209, 55] on icon at bounding box center [206, 58] width 13 height 13
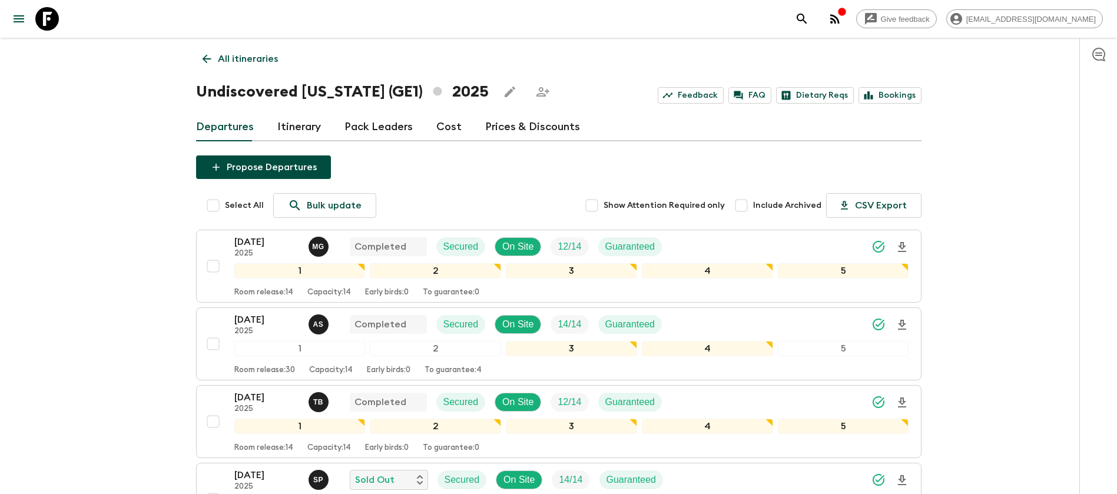
click at [444, 129] on link "Cost" at bounding box center [448, 127] width 25 height 28
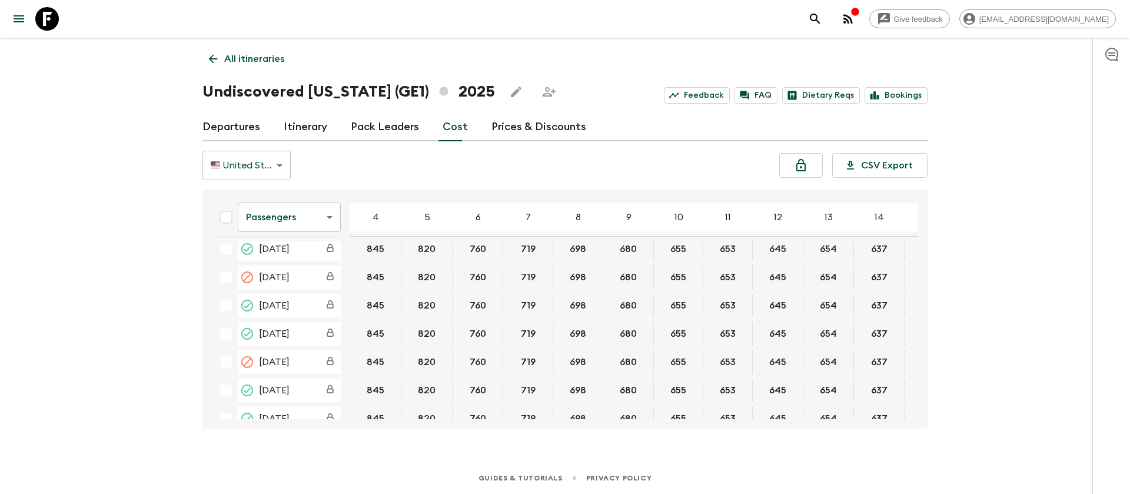
scroll to position [177, 0]
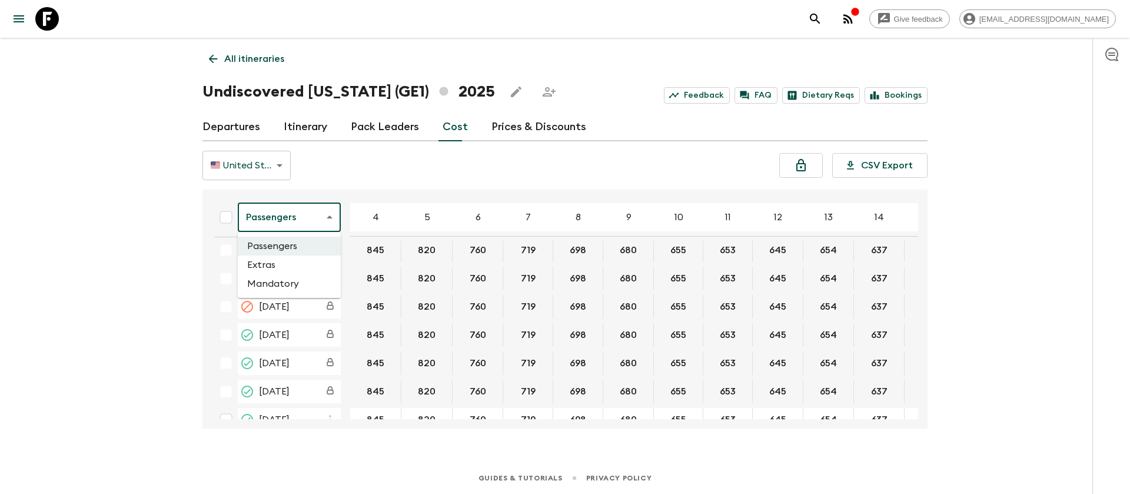
click at [277, 222] on body "Give feedback [EMAIL_ADDRESS][DOMAIN_NAME] All itineraries Undiscovered [US_STA…" at bounding box center [565, 247] width 1130 height 494
click at [284, 267] on li "Extras" at bounding box center [289, 264] width 103 height 19
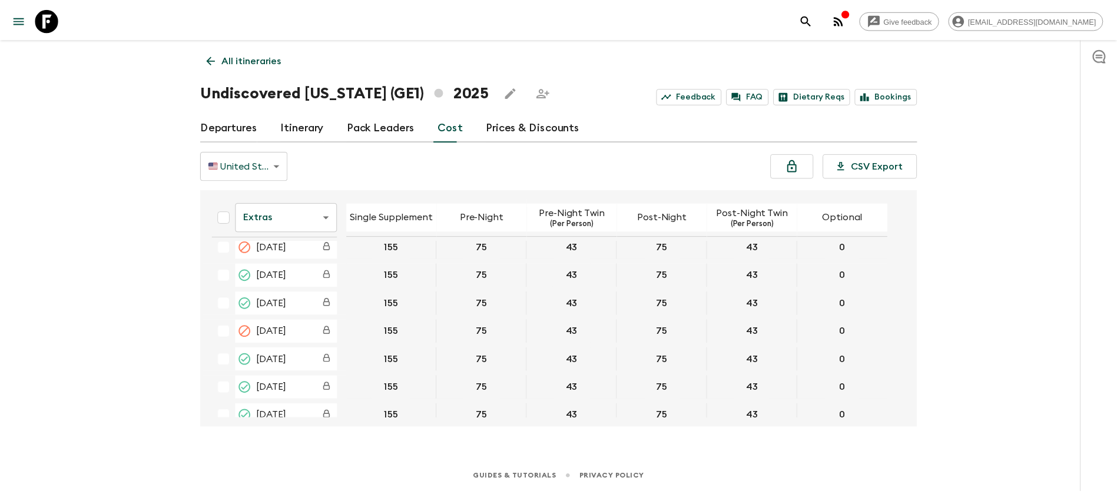
scroll to position [177, 0]
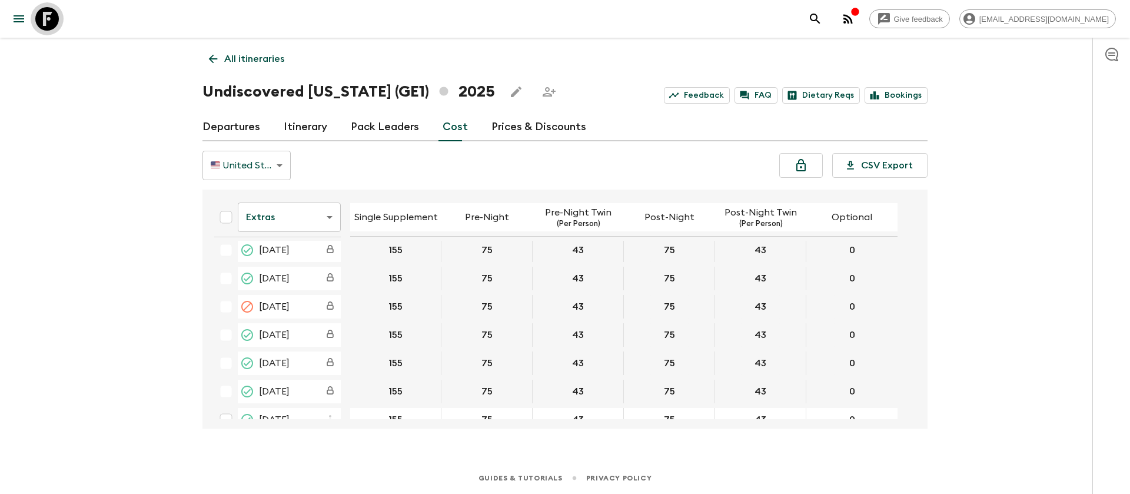
click at [54, 18] on icon at bounding box center [47, 19] width 24 height 24
